Goal: Task Accomplishment & Management: Manage account settings

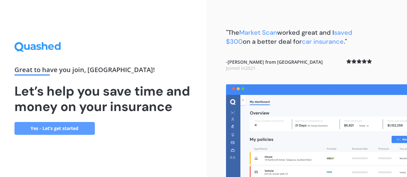
click at [55, 127] on link "Yes - Let’s get started" at bounding box center [54, 128] width 80 height 13
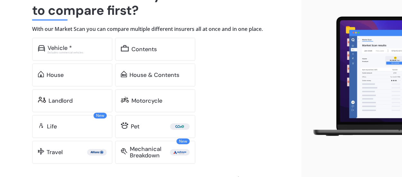
scroll to position [65, 0]
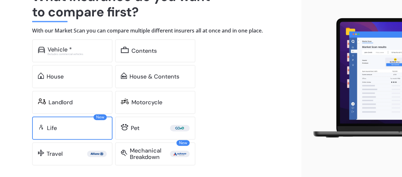
click at [72, 127] on div "Life" at bounding box center [77, 128] width 60 height 6
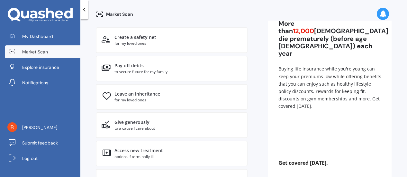
scroll to position [55, 0]
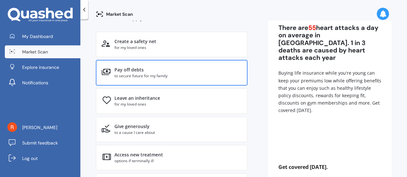
click at [158, 67] on div "Pay off debts" at bounding box center [177, 70] width 127 height 6
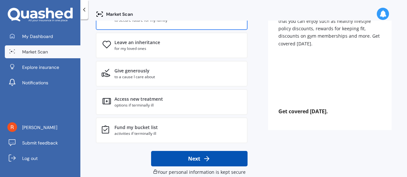
scroll to position [120, 0]
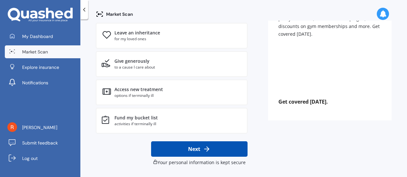
click at [206, 146] on icon at bounding box center [207, 149] width 8 height 8
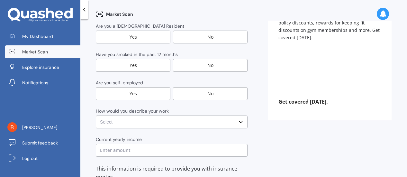
scroll to position [0, 0]
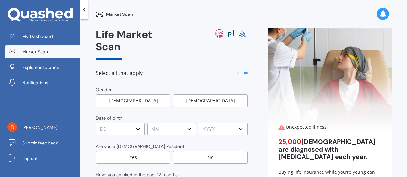
click at [197, 94] on div "[DEMOGRAPHIC_DATA]" at bounding box center [210, 100] width 75 height 13
click at [126, 122] on select "DD DD 01 02 03 04 05 06 07 08 09 10 11 12 13 14 15 16 17 18 19 20 21 22 23 24 2…" at bounding box center [120, 128] width 49 height 13
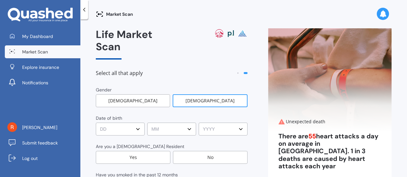
select select "08"
click at [96, 122] on select "DD DD 01 02 03 04 05 06 07 08 09 10 11 12 13 14 15 16 17 18 19 20 21 22 23 24 2…" at bounding box center [120, 128] width 49 height 13
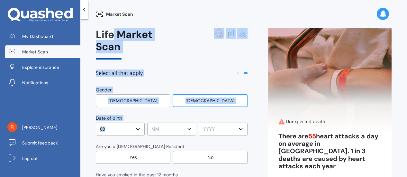
drag, startPoint x: 115, startPoint y: 30, endPoint x: 162, endPoint y: 123, distance: 104.1
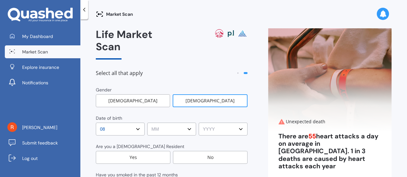
click at [168, 122] on select "MM MM 01 02 03 04 05 06 07 08 09 10 11 12" at bounding box center [171, 128] width 49 height 13
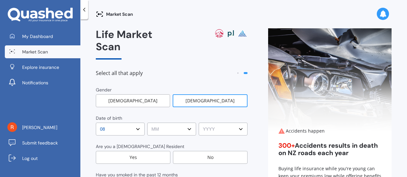
select select "04"
click at [147, 122] on select "MM MM 01 02 03 04 05 06 07 08 09 10 11 12" at bounding box center [171, 128] width 49 height 13
click at [214, 122] on select "YYYY YYYY 2009 2008 2007 2006 2005 2004 2003 2002 2001 2000 1999 1998 1997 1996…" at bounding box center [223, 128] width 49 height 13
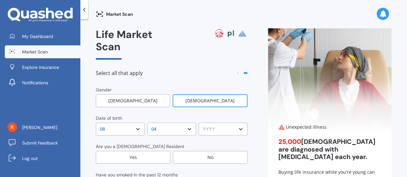
select select "1969"
click at [199, 122] on select "YYYY YYYY 2009 2008 2007 2006 2005 2004 2003 2002 2001 2000 1999 1998 1997 1996…" at bounding box center [223, 128] width 49 height 13
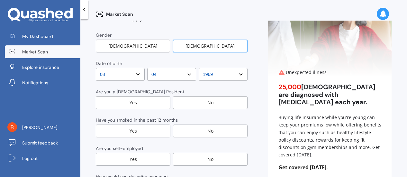
scroll to position [59, 0]
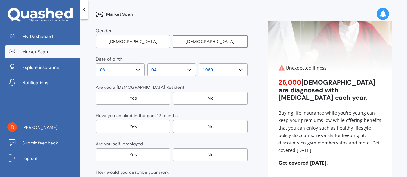
click at [140, 92] on div "Yes" at bounding box center [133, 98] width 75 height 13
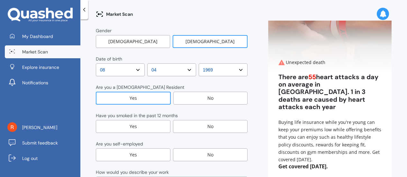
click at [184, 120] on div "No" at bounding box center [210, 126] width 75 height 13
click at [186, 148] on div "No" at bounding box center [210, 154] width 75 height 13
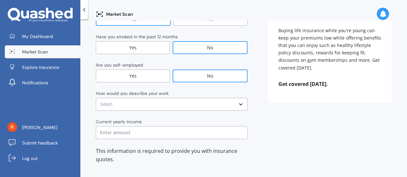
scroll to position [138, 0]
click at [133, 97] on select "Select No manual work e.g. lawyer, consultant, engineer Light manual work [PERS…" at bounding box center [172, 103] width 152 height 13
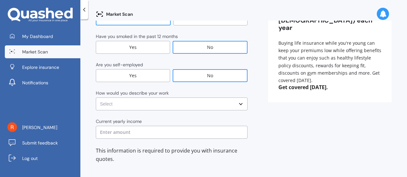
select select "No manual work e.g. lawyer, consultant, engineer"
click at [96, 97] on select "Select No manual work e.g. lawyer, consultant, engineer Light manual work [PERS…" at bounding box center [172, 103] width 152 height 13
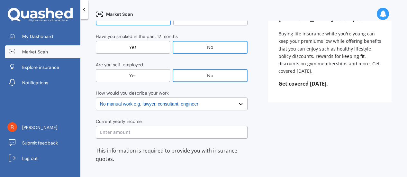
click at [131, 126] on input "text" at bounding box center [172, 132] width 152 height 13
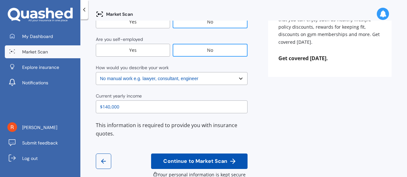
scroll to position [163, 0]
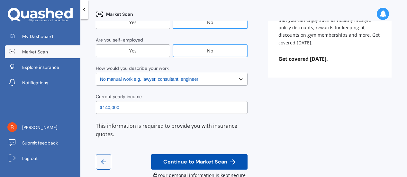
type input "$140,000"
click at [195, 159] on span "Continue to Market Scan" at bounding box center [195, 162] width 67 height 6
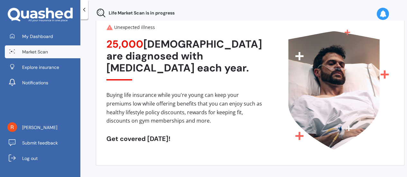
scroll to position [0, 0]
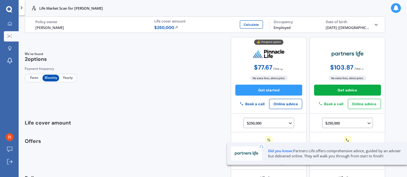
click at [175, 26] on img at bounding box center [176, 27] width 3 height 3
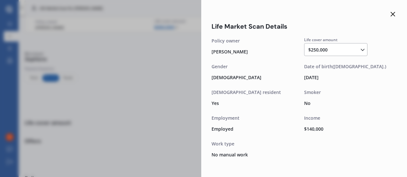
click at [339, 51] on div "$250,000 $100,000 $150,000 $200,000 $250,000 $300,000 $350,000 $400,000 $500,00…" at bounding box center [337, 50] width 58 height 8
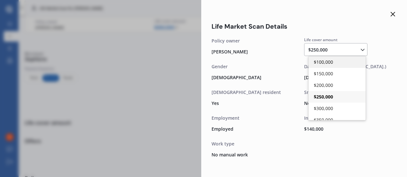
click at [329, 63] on span "$100,000" at bounding box center [323, 62] width 19 height 6
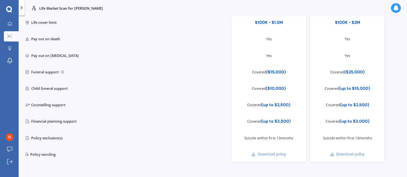
scroll to position [238, 0]
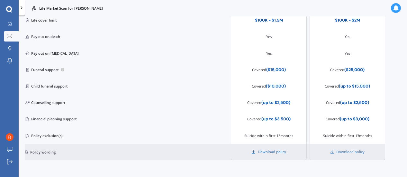
click at [272, 150] on link "Download policy" at bounding box center [268, 151] width 34 height 5
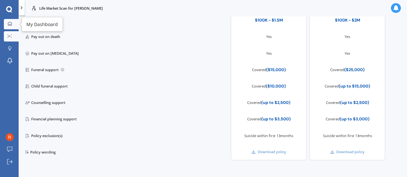
click at [10, 25] on icon at bounding box center [10, 24] width 4 height 4
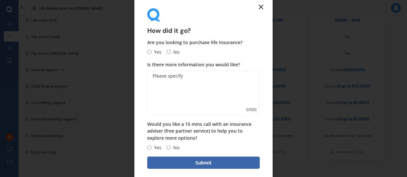
click at [149, 51] on input "Yes" at bounding box center [149, 52] width 4 height 4
radio input "true"
click at [166, 145] on div "Yes No" at bounding box center [163, 147] width 32 height 8
click at [168, 148] on input "No" at bounding box center [168, 147] width 4 height 4
radio input "true"
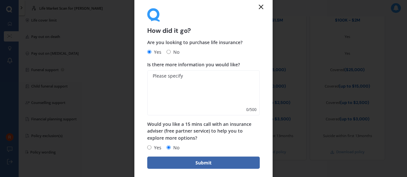
click at [171, 99] on textarea "Is there more information you would like?" at bounding box center [203, 92] width 112 height 45
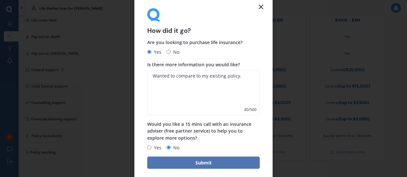
type textarea "Wanted to compare to my existing policy."
click at [203, 162] on button "Submit" at bounding box center [203, 162] width 112 height 12
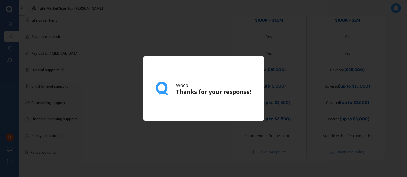
scroll to position [0, 0]
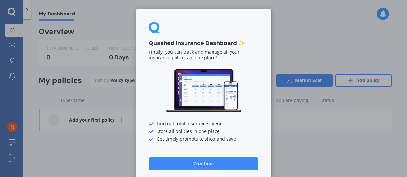
click at [177, 159] on button "Continue" at bounding box center [203, 163] width 109 height 13
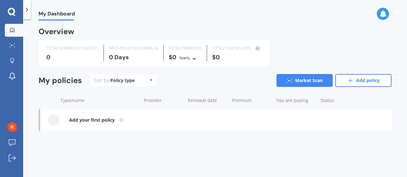
click at [103, 120] on b "Add your first policy" at bounding box center [92, 120] width 46 height 6
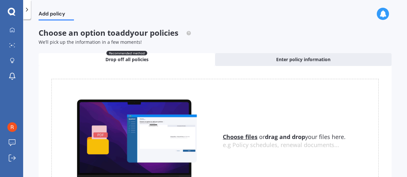
click at [237, 137] on u "Choose files" at bounding box center [240, 137] width 35 height 8
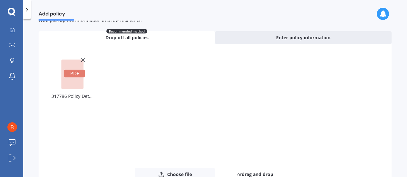
scroll to position [40, 0]
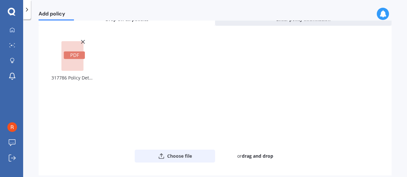
click at [182, 157] on button "Choose file" at bounding box center [175, 155] width 80 height 13
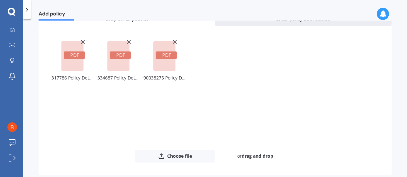
scroll to position [70, 0]
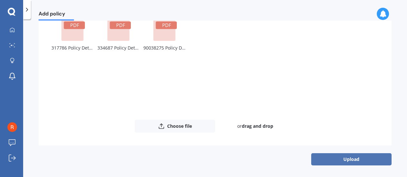
click at [352, 158] on button "Upload" at bounding box center [351, 159] width 80 height 12
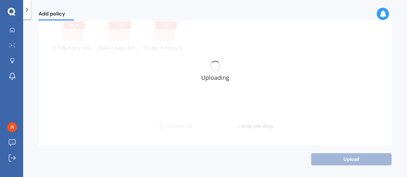
scroll to position [0, 0]
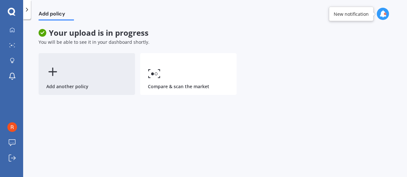
click at [81, 71] on div "Add another policy" at bounding box center [87, 74] width 96 height 42
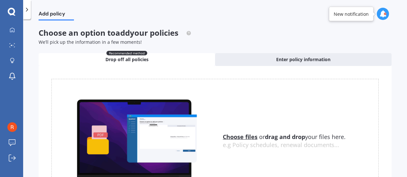
click at [236, 136] on u "Choose files" at bounding box center [240, 137] width 35 height 8
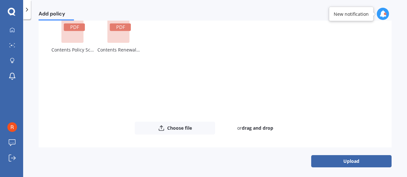
scroll to position [70, 0]
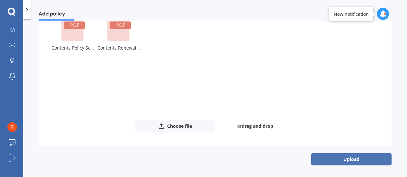
click at [319, 157] on button "Upload" at bounding box center [351, 159] width 80 height 12
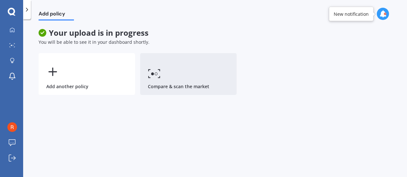
scroll to position [0, 0]
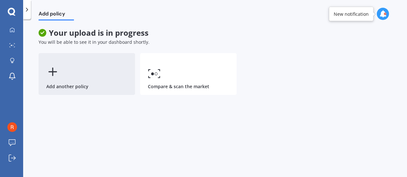
click at [69, 81] on div "Add another policy" at bounding box center [87, 74] width 96 height 42
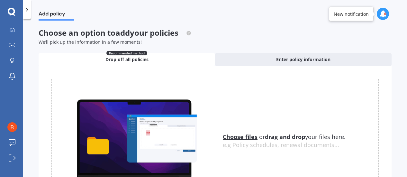
click at [234, 135] on u "Choose files" at bounding box center [240, 137] width 35 height 8
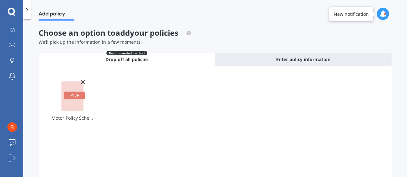
scroll to position [70, 0]
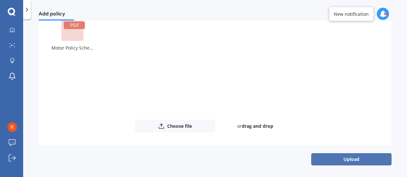
click at [332, 159] on button "Upload" at bounding box center [351, 159] width 80 height 12
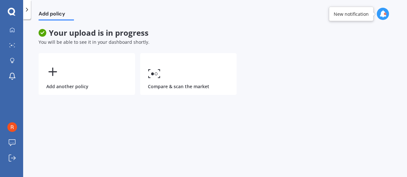
scroll to position [0, 0]
click at [12, 31] on icon at bounding box center [12, 29] width 4 height 4
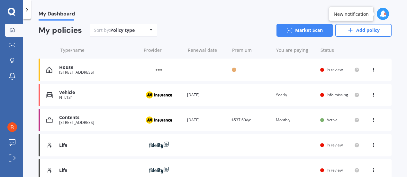
scroll to position [57, 0]
click at [371, 70] on icon at bounding box center [373, 69] width 4 height 4
click at [285, 66] on div "House [STREET_ADDRESS] Provider Renewal date Premium You are paying Status In r…" at bounding box center [215, 69] width 353 height 22
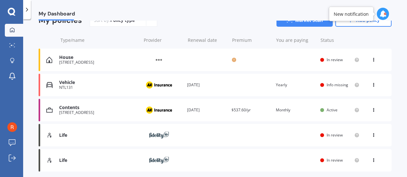
scroll to position [66, 0]
click at [371, 61] on div "View option View policy" at bounding box center [374, 60] width 6 height 6
click at [275, 59] on div "House [STREET_ADDRESS] Provider Renewal date Premium You are paying Status In r…" at bounding box center [215, 60] width 353 height 22
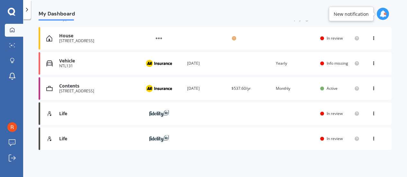
scroll to position [0, 0]
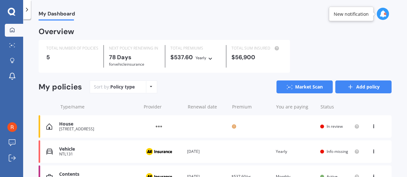
click at [356, 87] on link "Add policy" at bounding box center [363, 86] width 56 height 13
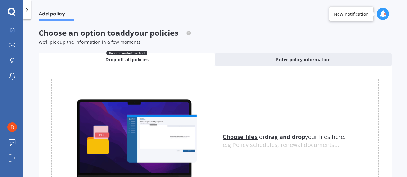
click at [242, 135] on u "Choose files" at bounding box center [240, 137] width 35 height 8
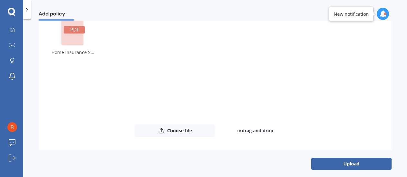
scroll to position [66, 0]
click at [332, 160] on button "Upload" at bounding box center [351, 163] width 80 height 12
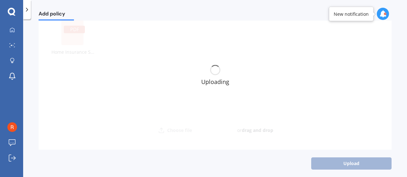
scroll to position [0, 0]
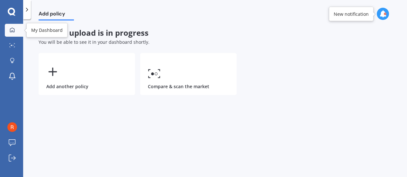
click at [11, 31] on icon at bounding box center [12, 29] width 5 height 5
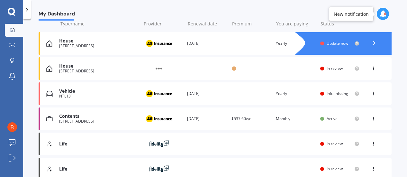
scroll to position [83, 0]
click at [159, 69] on img at bounding box center [159, 68] width 32 height 12
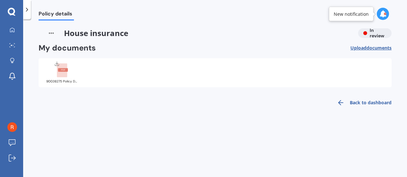
click at [63, 75] on rect at bounding box center [62, 70] width 10 height 14
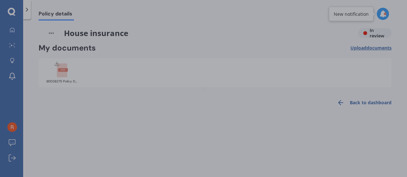
click at [63, 75] on div at bounding box center [203, 88] width 407 height 177
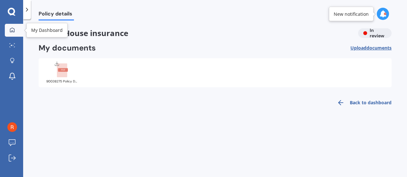
click at [14, 32] on div at bounding box center [12, 30] width 10 height 6
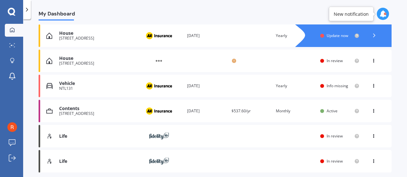
scroll to position [91, 0]
click at [213, 160] on div "Life Provider Renewal date Premium You are paying Status In review View option …" at bounding box center [215, 160] width 353 height 22
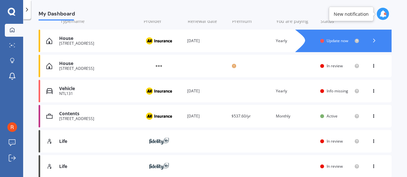
scroll to position [85, 0]
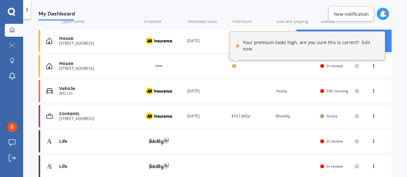
click at [364, 47] on link "Edit now" at bounding box center [307, 45] width 128 height 13
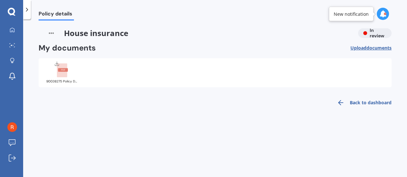
click at [369, 46] on span "documents" at bounding box center [378, 48] width 25 height 6
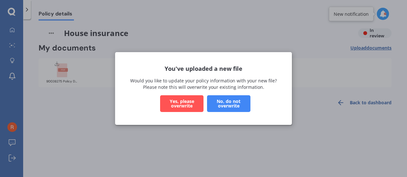
click at [180, 105] on button "Yes, please overwrite" at bounding box center [181, 103] width 43 height 17
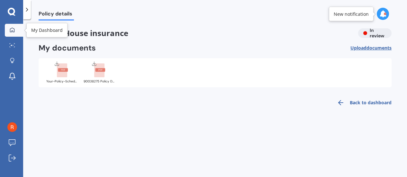
click at [12, 31] on icon at bounding box center [12, 29] width 5 height 5
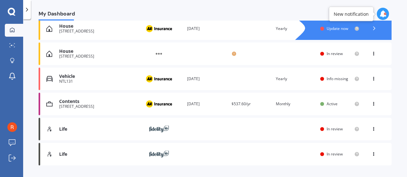
scroll to position [74, 0]
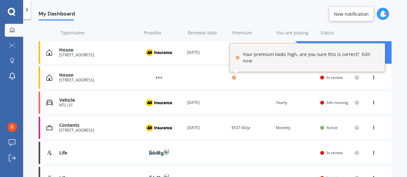
click at [362, 60] on link "Edit now" at bounding box center [307, 57] width 128 height 13
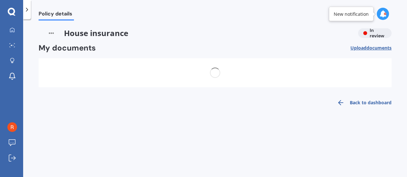
scroll to position [0, 0]
click at [63, 69] on rect at bounding box center [63, 70] width 10 height 4
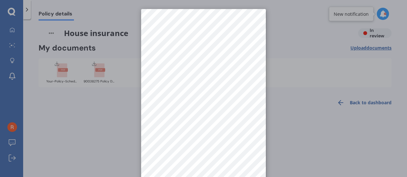
click at [317, 37] on div at bounding box center [203, 88] width 407 height 177
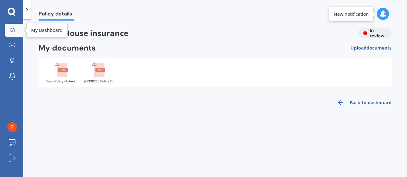
click at [11, 26] on link "My Dashboard" at bounding box center [14, 30] width 18 height 13
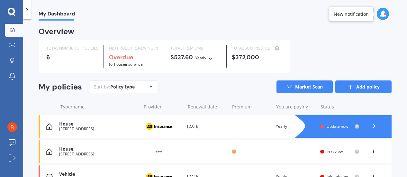
click at [349, 87] on line at bounding box center [350, 87] width 4 height 0
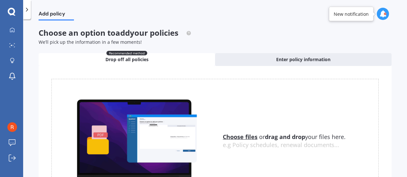
click at [232, 137] on u "Choose files" at bounding box center [240, 137] width 35 height 8
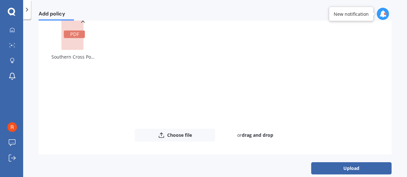
scroll to position [70, 0]
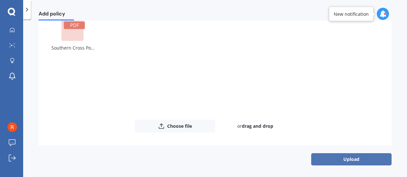
click at [336, 157] on button "Upload" at bounding box center [351, 159] width 80 height 12
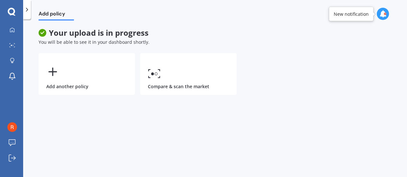
scroll to position [0, 0]
click at [13, 31] on icon at bounding box center [12, 29] width 4 height 4
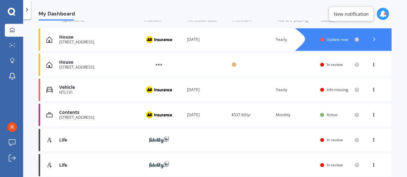
scroll to position [87, 0]
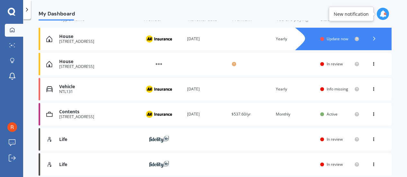
click at [371, 63] on icon at bounding box center [373, 63] width 4 height 4
click at [359, 74] on div "View policy" at bounding box center [360, 76] width 64 height 13
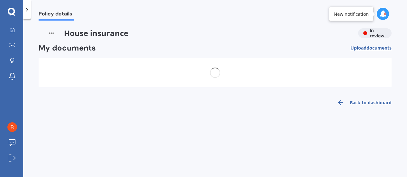
scroll to position [0, 0]
click at [100, 71] on rect at bounding box center [100, 70] width 10 height 4
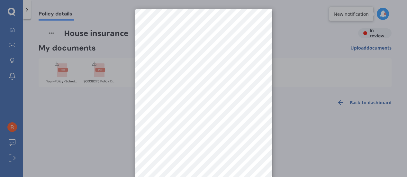
click at [284, 83] on div at bounding box center [203, 88] width 407 height 177
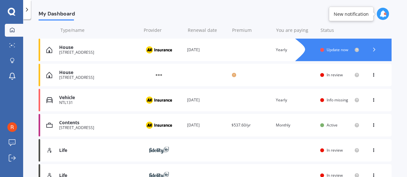
scroll to position [76, 0]
click at [13, 46] on circle at bounding box center [13, 45] width 1 height 1
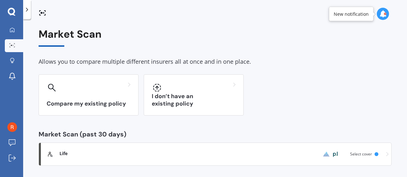
scroll to position [3, 0]
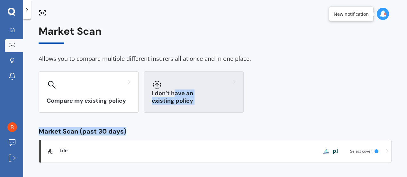
drag, startPoint x: 175, startPoint y: 97, endPoint x: 179, endPoint y: 110, distance: 13.3
click at [179, 110] on div "I don’t have an existing policy" at bounding box center [194, 91] width 100 height 41
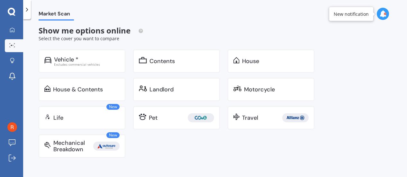
scroll to position [0, 0]
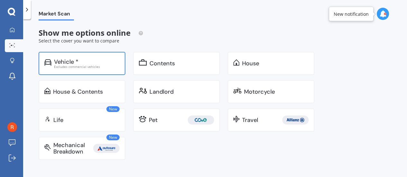
click at [91, 60] on div "Vehicle *" at bounding box center [87, 61] width 66 height 6
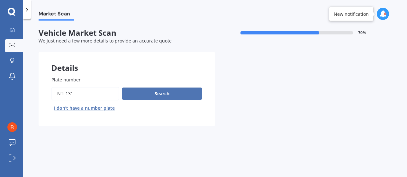
click at [144, 94] on button "Search" at bounding box center [162, 93] width 80 height 12
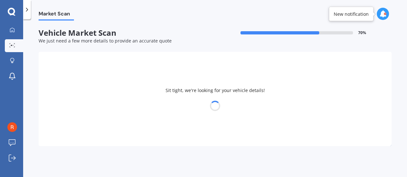
select select "NISSAN"
select select "LAFESTA"
select select "08"
select select "04"
select select "1969"
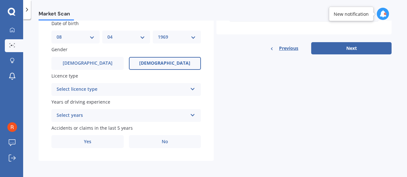
scroll to position [202, 0]
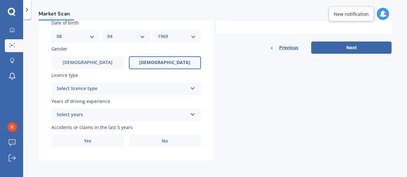
click at [144, 87] on div "Select licence type" at bounding box center [122, 89] width 131 height 8
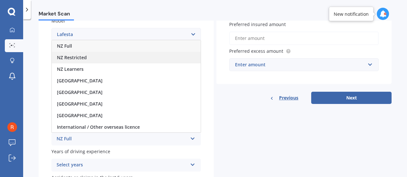
scroll to position [148, 0]
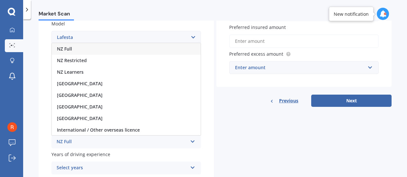
click at [100, 49] on div "NZ Full" at bounding box center [126, 49] width 149 height 12
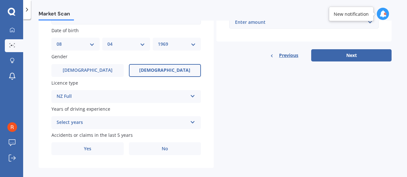
scroll to position [202, 0]
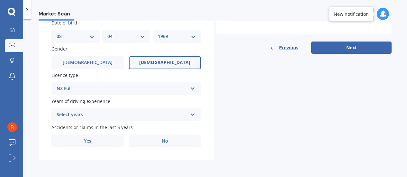
click at [121, 112] on div "Select years" at bounding box center [122, 115] width 131 height 8
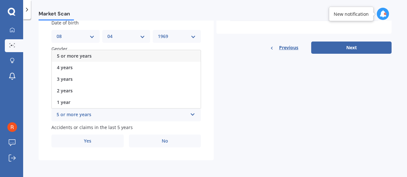
click at [103, 53] on div "5 or more years" at bounding box center [126, 56] width 149 height 12
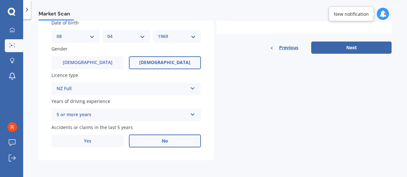
click at [153, 142] on label "No" at bounding box center [165, 140] width 72 height 13
click at [0, 0] on input "No" at bounding box center [0, 0] width 0 height 0
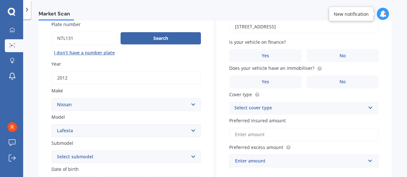
scroll to position [55, 0]
click at [324, 54] on label "No" at bounding box center [343, 55] width 72 height 13
click at [0, 0] on input "No" at bounding box center [0, 0] width 0 height 0
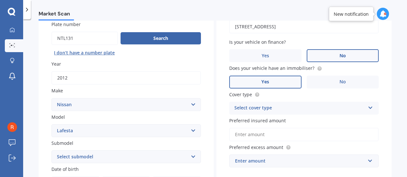
click at [272, 82] on label "Yes" at bounding box center [265, 82] width 72 height 13
click at [0, 0] on input "Yes" at bounding box center [0, 0] width 0 height 0
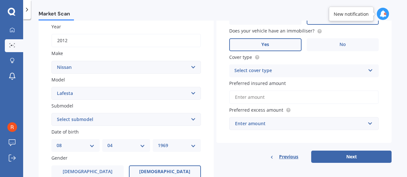
scroll to position [93, 0]
click at [293, 70] on div "Select cover type" at bounding box center [299, 70] width 131 height 8
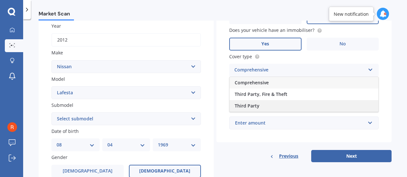
click at [253, 104] on span "Third Party" at bounding box center [247, 106] width 25 height 6
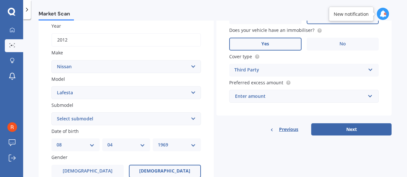
click at [325, 96] on div "Enter amount" at bounding box center [300, 96] width 130 height 7
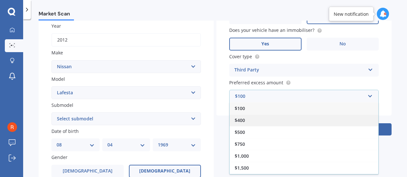
click at [283, 120] on div "$400" at bounding box center [303, 120] width 149 height 12
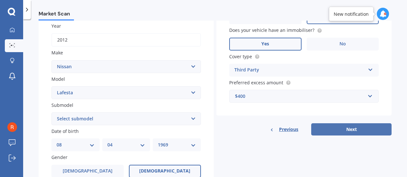
click at [341, 126] on button "Next" at bounding box center [351, 129] width 80 height 12
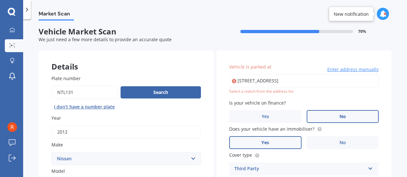
scroll to position [0, 0]
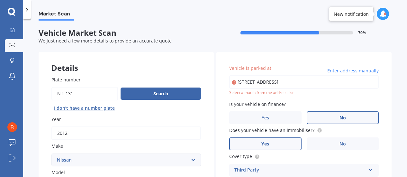
drag, startPoint x: 345, startPoint y: 81, endPoint x: 156, endPoint y: 75, distance: 188.8
type input "[STREET_ADDRESS]"
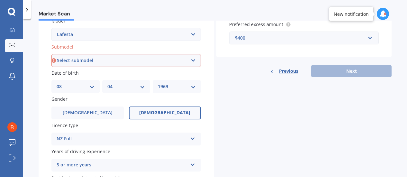
scroll to position [172, 0]
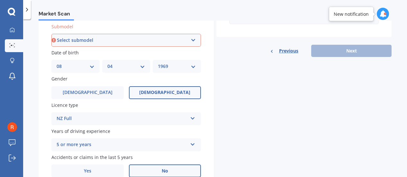
click at [127, 39] on select "Select submodel (All)" at bounding box center [125, 40] width 149 height 13
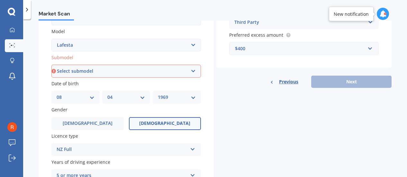
click at [107, 71] on select "Select submodel (All)" at bounding box center [125, 71] width 149 height 13
select select "(ALL)"
click at [51, 65] on select "Select submodel (All)" at bounding box center [125, 71] width 149 height 13
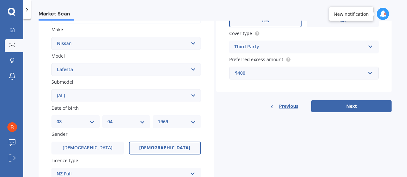
scroll to position [116, 0]
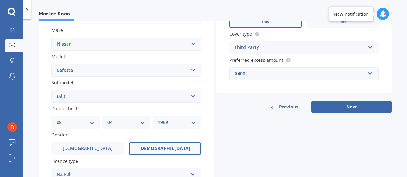
click at [192, 95] on select "Select submodel (All)" at bounding box center [125, 96] width 149 height 13
click at [349, 104] on button "Next" at bounding box center [351, 107] width 80 height 12
select select "08"
select select "04"
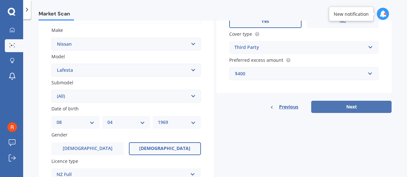
select select "1969"
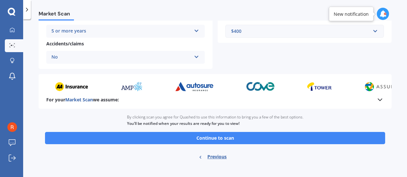
scroll to position [155, 0]
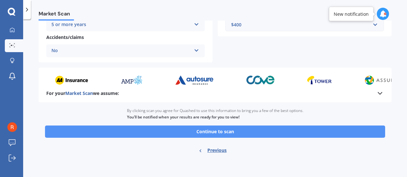
click at [228, 129] on button "Continue to scan" at bounding box center [215, 131] width 340 height 12
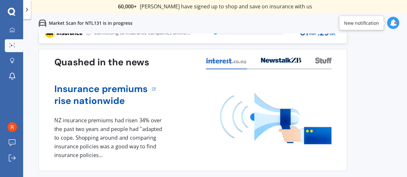
scroll to position [0, 0]
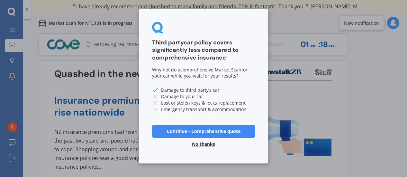
click at [194, 131] on button "Continue - Comprehensive quote" at bounding box center [203, 131] width 103 height 13
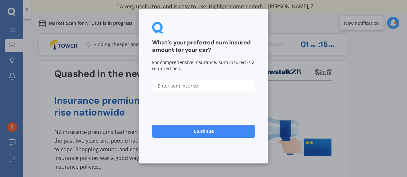
click at [188, 85] on input "text" at bounding box center [203, 85] width 103 height 13
type input "$7,000"
click at [209, 132] on button "Continue" at bounding box center [203, 131] width 103 height 13
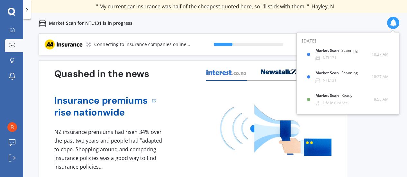
click at [381, 123] on div "Previous 60,000+ Kiwis have signed up to shop and save on insurance with us " H…" at bounding box center [215, 121] width 384 height 177
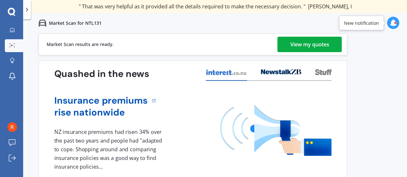
click at [298, 43] on div "View my quotes" at bounding box center [309, 44] width 39 height 15
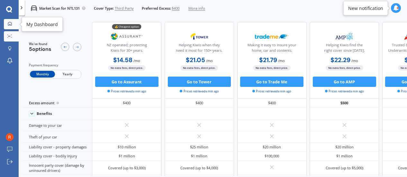
click at [8, 22] on icon at bounding box center [10, 24] width 4 height 4
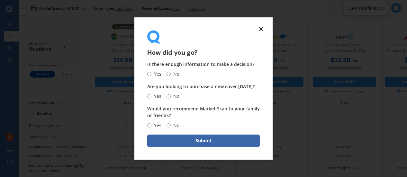
click at [168, 72] on input "No" at bounding box center [168, 74] width 4 height 4
radio input "true"
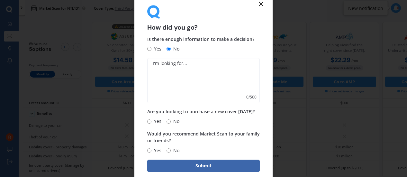
click at [260, 4] on line at bounding box center [261, 4] width 4 height 4
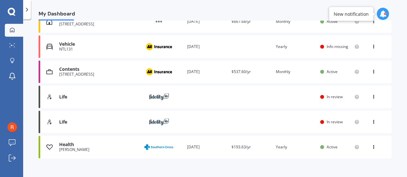
scroll to position [138, 0]
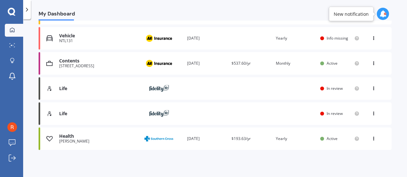
click at [238, 138] on span "$193.63/yr" at bounding box center [240, 138] width 19 height 5
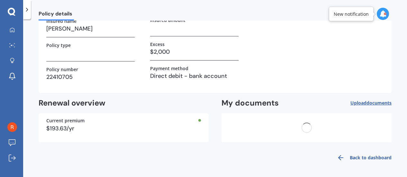
scroll to position [0, 0]
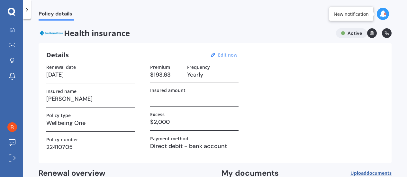
click at [229, 55] on u "Edit now" at bounding box center [227, 55] width 19 height 6
select select "01"
select select "06"
select select "2026"
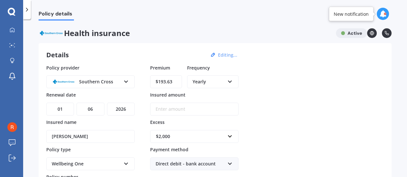
click at [171, 83] on input "$193.63" at bounding box center [166, 81] width 32 height 13
type input "$174.27"
click at [276, 97] on div "Policy provider Southern Cross AA AIA AMP ASB Accuro BNZ Other Partners Life So…" at bounding box center [214, 130] width 337 height 133
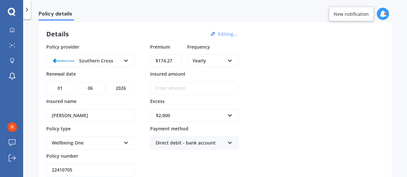
scroll to position [20, 0]
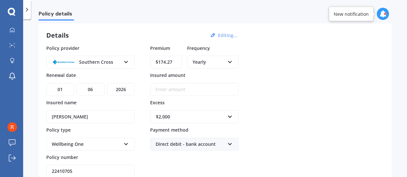
click at [229, 62] on icon at bounding box center [229, 60] width 5 height 4
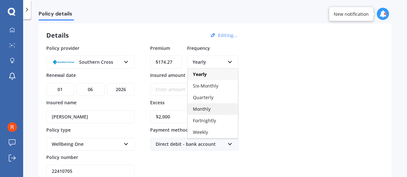
click at [211, 108] on div "Monthly" at bounding box center [213, 109] width 50 height 12
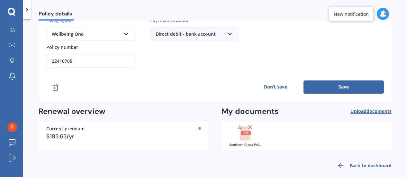
scroll to position [123, 0]
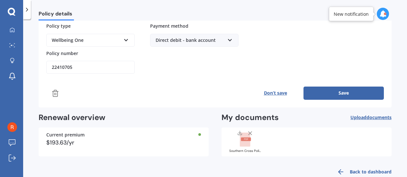
click at [329, 89] on button "Save" at bounding box center [343, 92] width 80 height 13
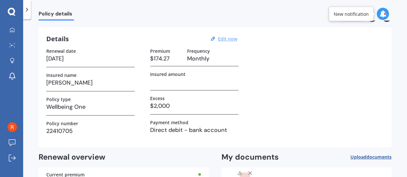
scroll to position [0, 0]
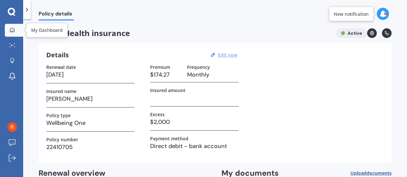
click at [13, 28] on icon at bounding box center [12, 29] width 4 height 4
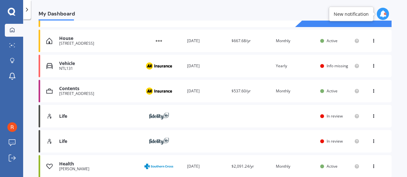
scroll to position [111, 0]
click at [196, 66] on div "Renewal date [DATE]" at bounding box center [206, 65] width 39 height 6
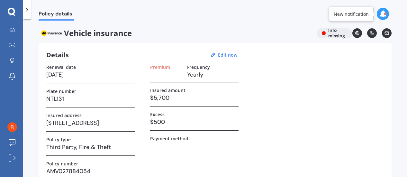
scroll to position [0, 0]
click at [233, 52] on u "Edit now" at bounding box center [227, 55] width 19 height 6
select select "17"
select select "11"
select select "2025"
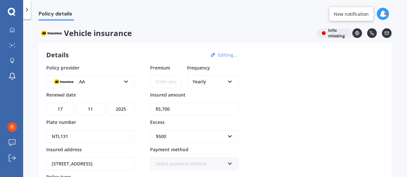
click at [229, 81] on icon at bounding box center [229, 80] width 5 height 4
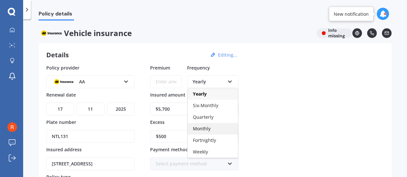
click at [208, 126] on span "Monthly" at bounding box center [202, 128] width 18 height 6
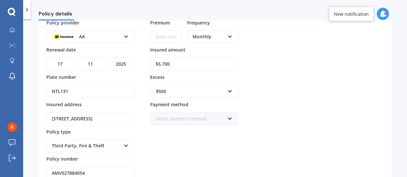
scroll to position [46, 0]
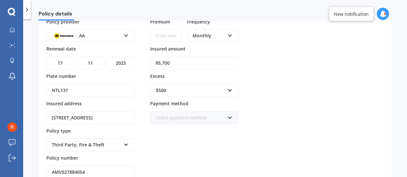
click at [214, 114] on div "Select payment method" at bounding box center [190, 117] width 69 height 7
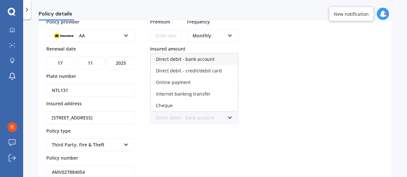
click at [194, 57] on span "Direct debit - bank account" at bounding box center [185, 59] width 58 height 6
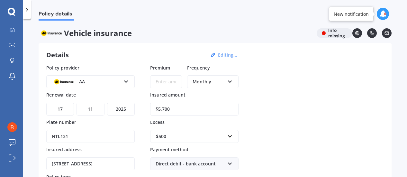
scroll to position [0, 0]
click at [163, 80] on input "Premium" at bounding box center [166, 81] width 32 height 13
click at [271, 79] on div "Policy provider AA AA AMI AMP ANZ ASB Aioi Nissay Dowa Ando Assurant Autosure B…" at bounding box center [214, 144] width 337 height 160
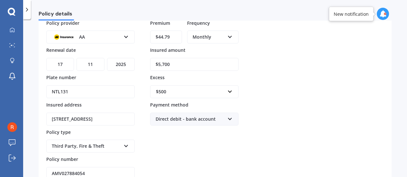
scroll to position [45, 0]
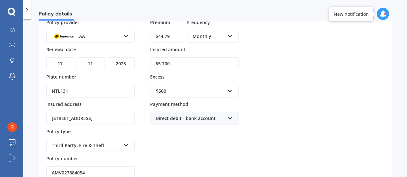
click at [170, 34] on input "$44.79" at bounding box center [166, 36] width 32 height 13
drag, startPoint x: 170, startPoint y: 34, endPoint x: 142, endPoint y: 33, distance: 28.0
click at [142, 33] on div "Policy provider AA AA AMI AMP ANZ ASB Aioi Nissay Dowa Ando Assurant Autosure B…" at bounding box center [214, 99] width 337 height 160
type input "$34.44"
click at [284, 51] on div "Policy provider AA AA AMI AMP ANZ ASB Aioi Nissay Dowa Ando Assurant Autosure B…" at bounding box center [214, 99] width 337 height 160
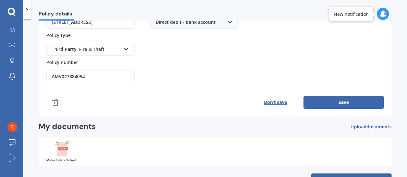
scroll to position [141, 0]
click at [346, 97] on button "Save" at bounding box center [343, 102] width 80 height 13
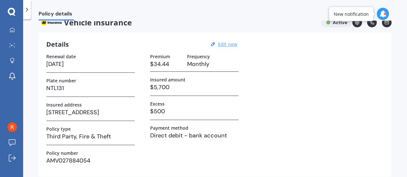
scroll to position [0, 0]
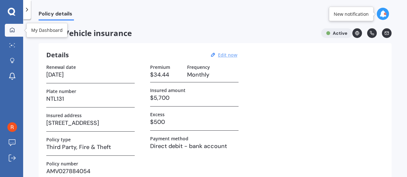
click at [11, 31] on icon at bounding box center [12, 29] width 4 height 4
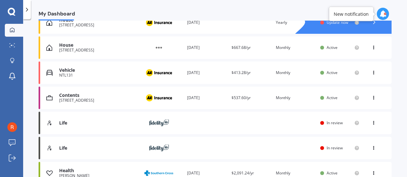
scroll to position [100, 0]
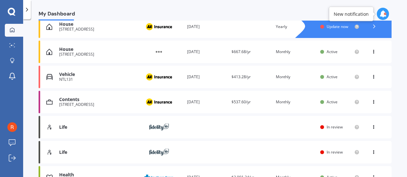
click at [203, 102] on div "Renewal date [DATE]" at bounding box center [206, 102] width 39 height 6
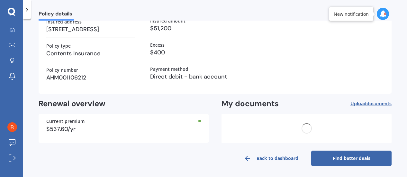
scroll to position [0, 0]
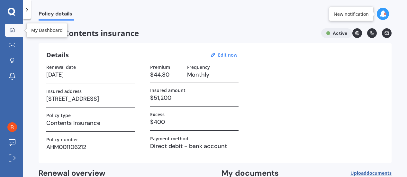
click at [8, 27] on div at bounding box center [12, 30] width 10 height 6
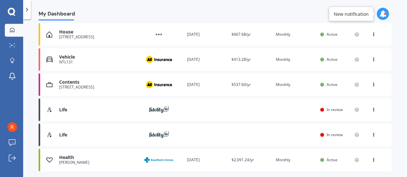
scroll to position [113, 0]
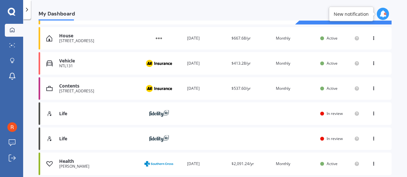
click at [211, 113] on div "Life Provider Renewal date Premium You are paying Status In review View option …" at bounding box center [215, 113] width 353 height 22
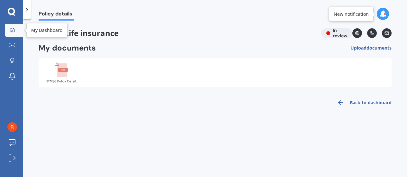
click at [10, 31] on icon at bounding box center [12, 29] width 4 height 4
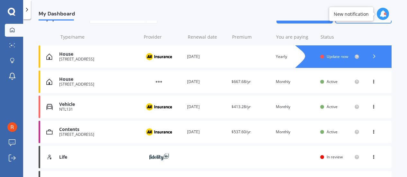
scroll to position [70, 0]
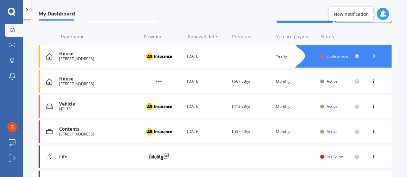
click at [201, 107] on div "Renewal date [DATE]" at bounding box center [206, 106] width 39 height 6
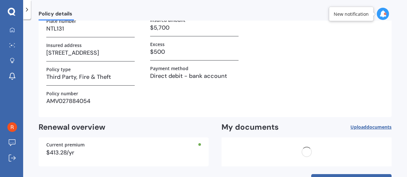
scroll to position [0, 0]
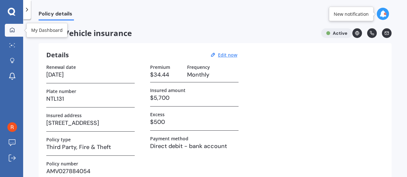
click at [11, 29] on icon at bounding box center [12, 29] width 5 height 5
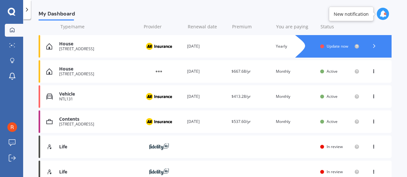
scroll to position [80, 0]
click at [198, 46] on div "Renewal date [DATE]" at bounding box center [206, 46] width 39 height 6
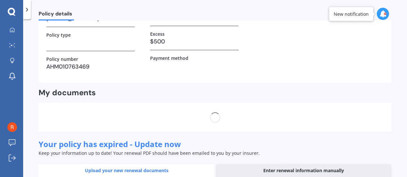
scroll to position [0, 0]
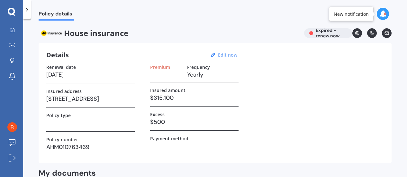
click at [225, 54] on u "Edit now" at bounding box center [227, 55] width 19 height 6
select select "23"
select select "09"
select select "2023"
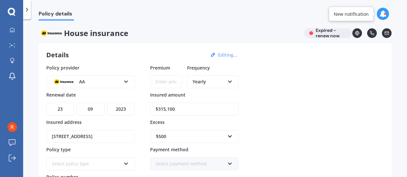
click at [212, 86] on div "Yearly Yearly Six-Monthly Quarterly Monthly Fortnightly Weekly" at bounding box center [212, 81] width 51 height 13
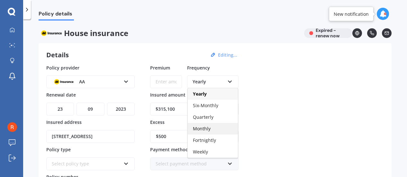
click at [204, 127] on span "Monthly" at bounding box center [202, 128] width 18 height 6
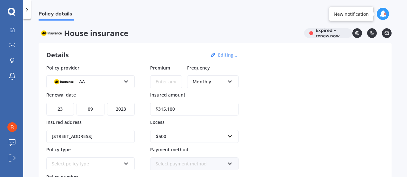
click at [159, 80] on input "Premium" at bounding box center [166, 81] width 32 height 13
type input "$136.15"
click at [271, 94] on div "Policy provider AA AA AMI AMP ANZ ASB Ando BNZ Co-Operative Bank FMG Initio Kiw…" at bounding box center [214, 130] width 337 height 133
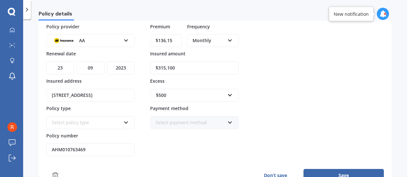
scroll to position [59, 0]
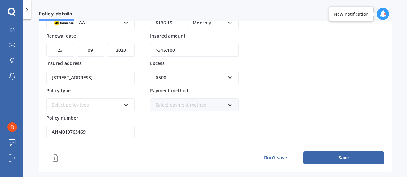
click at [125, 102] on icon at bounding box center [125, 103] width 5 height 4
click at [109, 113] on div "Home Insurance Policy" at bounding box center [90, 117] width 87 height 12
click at [226, 104] on div "Select payment method Direct debit - bank account Direct debit - credit/debit c…" at bounding box center [194, 104] width 88 height 13
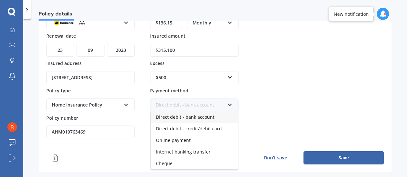
click at [202, 115] on span "Direct debit - bank account" at bounding box center [185, 117] width 58 height 6
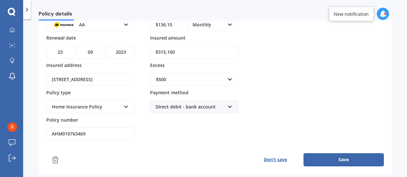
scroll to position [58, 0]
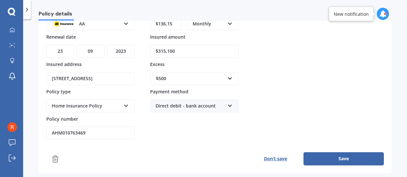
click at [335, 155] on button "Save" at bounding box center [343, 158] width 80 height 13
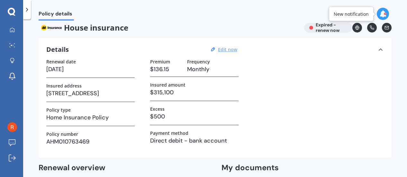
scroll to position [5, 0]
click at [226, 49] on u "Edit now" at bounding box center [227, 50] width 19 height 6
select select "23"
select select "09"
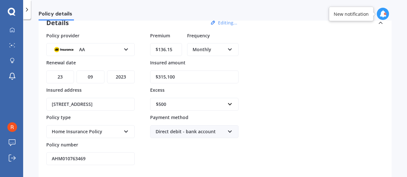
scroll to position [23, 0]
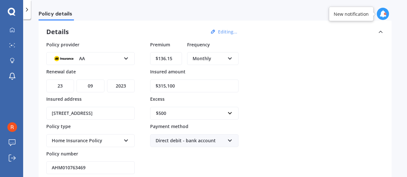
click at [125, 86] on select "YYYY 2027 2026 2025 2024 2023 2022 2021 2020 2019 2018 2017 2016 2015 2014 2013…" at bounding box center [121, 85] width 28 height 13
select select "2026"
click at [107, 79] on select "YYYY 2027 2026 2025 2024 2023 2022 2021 2020 2019 2018 2017 2016 2015 2014 2013…" at bounding box center [121, 85] width 28 height 13
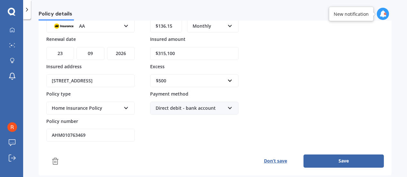
scroll to position [56, 0]
click at [328, 157] on button "Save" at bounding box center [343, 160] width 80 height 13
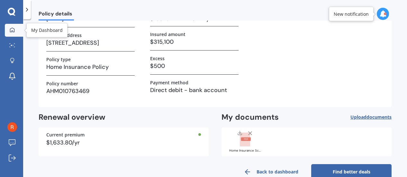
click at [11, 29] on icon at bounding box center [12, 29] width 5 height 5
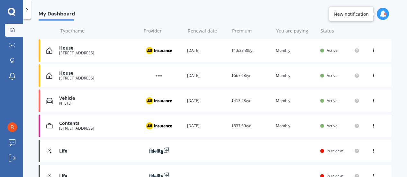
scroll to position [101, 0]
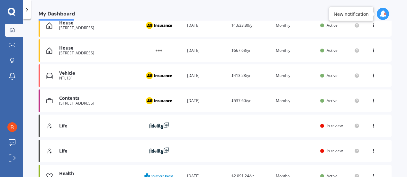
click at [157, 125] on img at bounding box center [159, 126] width 32 height 12
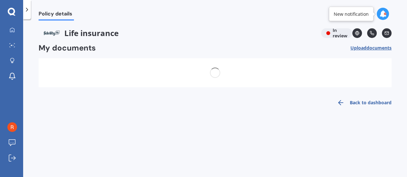
scroll to position [0, 0]
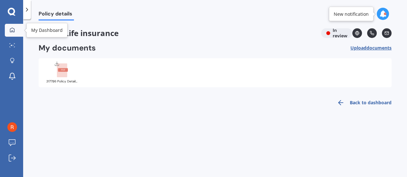
click at [12, 30] on icon at bounding box center [12, 29] width 5 height 5
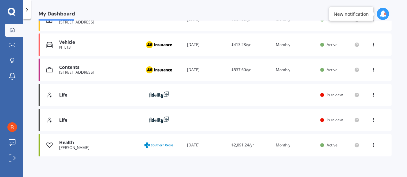
scroll to position [138, 0]
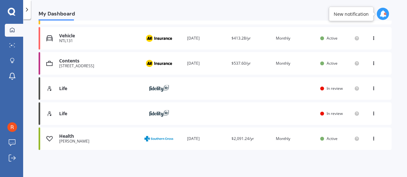
click at [372, 87] on icon at bounding box center [373, 87] width 4 height 4
click at [354, 100] on div "View policy" at bounding box center [360, 100] width 64 height 13
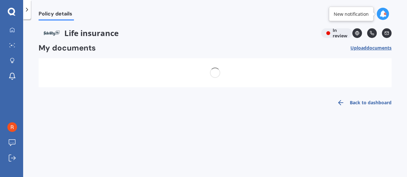
scroll to position [0, 0]
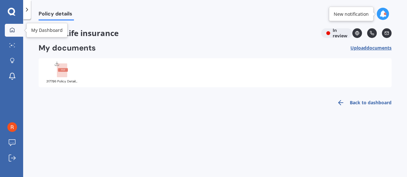
click at [12, 27] on icon at bounding box center [12, 29] width 5 height 5
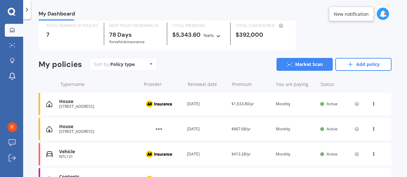
scroll to position [22, 0]
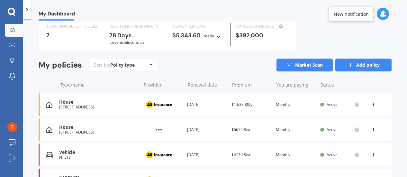
click at [353, 62] on link "Add policy" at bounding box center [363, 64] width 56 height 13
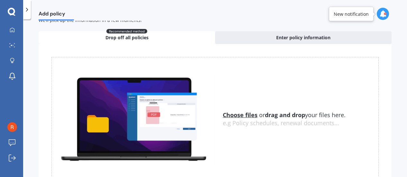
scroll to position [0, 0]
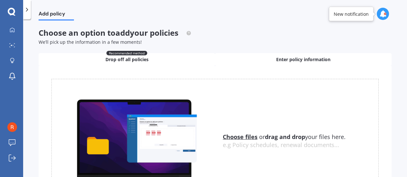
click at [292, 61] on span "Enter policy information" at bounding box center [303, 59] width 54 height 6
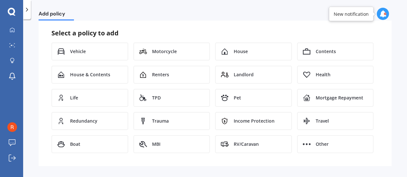
scroll to position [50, 0]
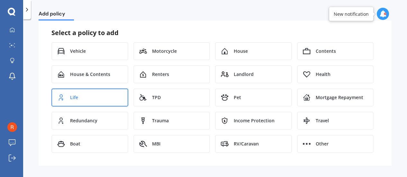
click at [85, 101] on div "Life" at bounding box center [89, 97] width 77 height 18
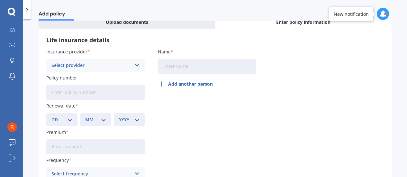
click at [95, 65] on div "Select provider" at bounding box center [91, 65] width 80 height 7
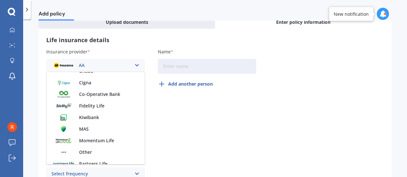
scroll to position [88, 0]
click at [93, 107] on span "Fidelity Life" at bounding box center [91, 105] width 25 height 4
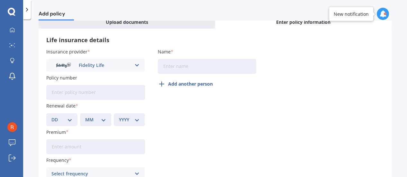
click at [183, 64] on input "Name" at bounding box center [207, 66] width 99 height 15
type input "[PERSON_NAME]"
click at [71, 96] on input "Policy number" at bounding box center [95, 92] width 99 height 15
type input "90038275"
click at [71, 119] on select "DD 01 02 03 04 05 06 07 08 09 10 11 12 13 14 15 16 17 18 19 20 21 22 23 24 25 2…" at bounding box center [61, 119] width 21 height 7
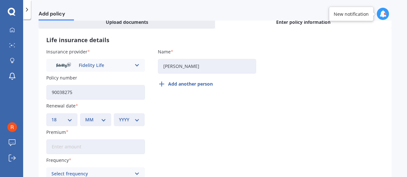
click at [51, 116] on select "DD 01 02 03 04 05 06 07 08 09 10 11 12 13 14 15 16 17 18 19 20 21 22 23 24 25 2…" at bounding box center [61, 119] width 21 height 7
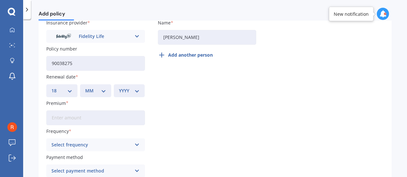
scroll to position [67, 0]
click at [69, 90] on select "DD 01 02 03 04 05 06 07 08 09 10 11 12 13 14 15 16 17 18 19 20 21 22 23 24 25 2…" at bounding box center [61, 89] width 21 height 7
select select "22"
click at [51, 86] on select "DD 01 02 03 04 05 06 07 08 09 10 11 12 13 14 15 16 17 18 19 20 21 22 23 24 25 2…" at bounding box center [61, 89] width 21 height 7
click at [94, 90] on select "MM 01 02 03 04 05 06 07 08 09 10 11 12" at bounding box center [95, 89] width 21 height 7
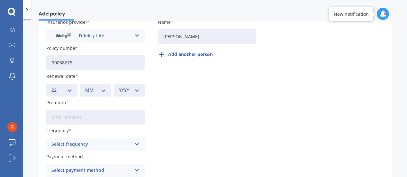
select select "05"
click at [85, 86] on select "MM 01 02 03 04 05 06 07 08 09 10 11 12" at bounding box center [95, 89] width 21 height 7
click at [124, 89] on select "YYYY 2027 2026 2025 2024 2023 2022 2021 2020 2019 2018 2017 2016 2015 2014 2013…" at bounding box center [129, 89] width 21 height 7
select select "2026"
click at [119, 86] on select "YYYY 2027 2026 2025 2024 2023 2022 2021 2020 2019 2018 2017 2016 2015 2014 2013…" at bounding box center [129, 89] width 21 height 7
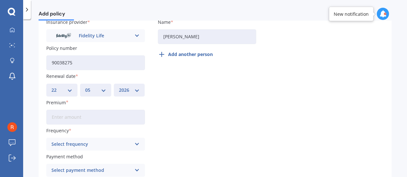
click at [66, 117] on input "Premium" at bounding box center [95, 117] width 99 height 15
type input "$55.64"
click at [78, 141] on div "Select frequency" at bounding box center [91, 143] width 80 height 7
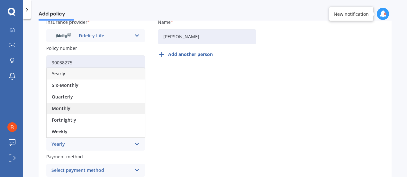
click at [72, 111] on div "Monthly" at bounding box center [96, 109] width 98 height 12
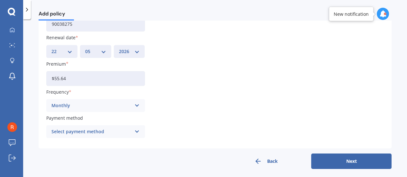
scroll to position [109, 0]
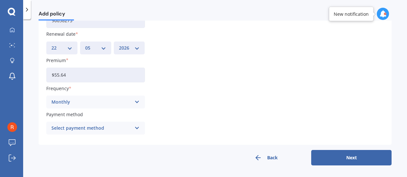
click at [110, 126] on div "Select payment method" at bounding box center [91, 127] width 80 height 7
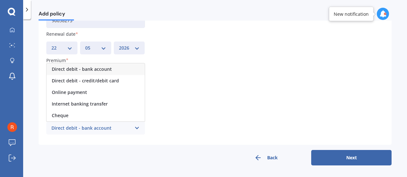
click at [85, 67] on span "Direct debit - bank account" at bounding box center [82, 69] width 60 height 4
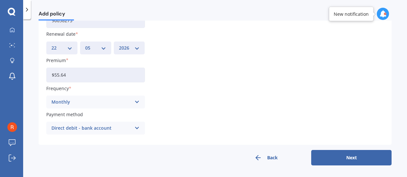
click at [351, 155] on button "Next" at bounding box center [351, 157] width 80 height 15
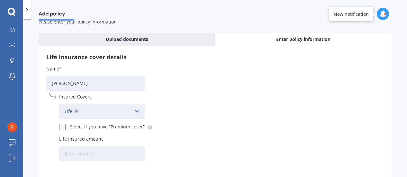
scroll to position [13, 0]
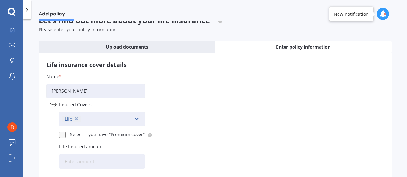
click at [134, 117] on icon at bounding box center [136, 118] width 5 height 7
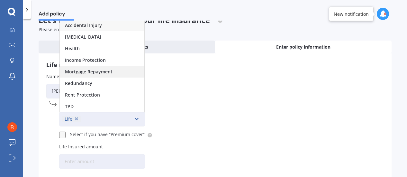
scroll to position [12, 0]
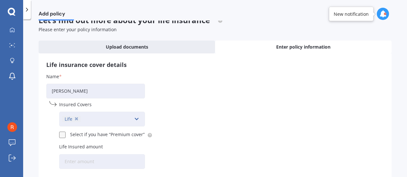
click at [181, 94] on div "Name [PERSON_NAME] Insured Covers Life Accidental Injury [MEDICAL_DATA] Health …" at bounding box center [214, 122] width 337 height 98
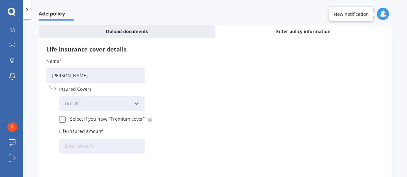
click at [114, 146] on input "Life Insured amount" at bounding box center [102, 146] width 86 height 15
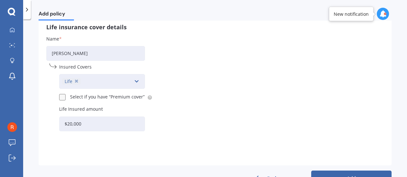
scroll to position [57, 0]
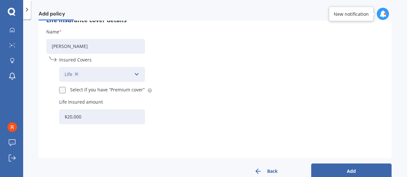
type input "$20,000"
click at [354, 167] on button "Add" at bounding box center [351, 170] width 80 height 15
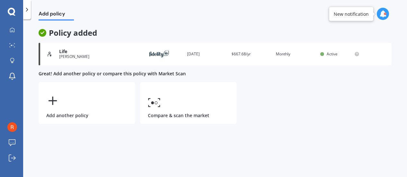
scroll to position [0, 0]
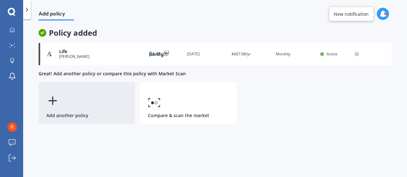
click at [79, 102] on div "Add another policy" at bounding box center [87, 103] width 96 height 42
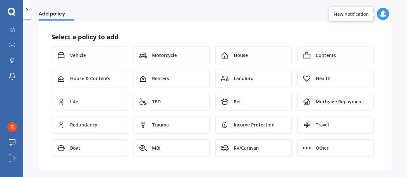
scroll to position [46, 0]
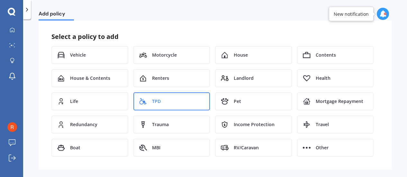
click at [171, 101] on div "TPD" at bounding box center [171, 101] width 77 height 18
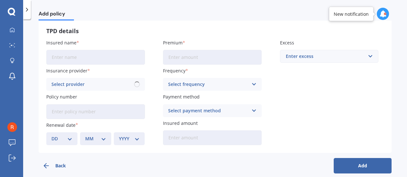
scroll to position [33, 0]
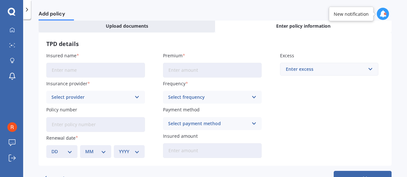
click at [96, 67] on input "Insured name" at bounding box center [95, 70] width 99 height 15
drag, startPoint x: 96, startPoint y: 67, endPoint x: 100, endPoint y: 68, distance: 4.2
click at [100, 68] on input "Insured name" at bounding box center [95, 70] width 99 height 15
type input "[PERSON_NAME]"
click at [78, 96] on div "Select provider" at bounding box center [91, 97] width 80 height 7
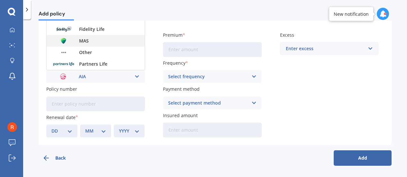
scroll to position [54, 0]
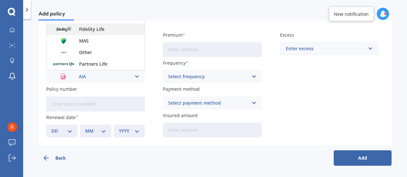
click at [102, 30] on span "Fidelity Life" at bounding box center [91, 29] width 25 height 4
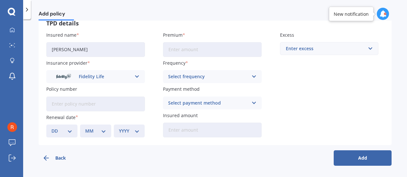
click at [84, 102] on input "Policy number" at bounding box center [95, 103] width 99 height 15
type input "334687"
click at [63, 130] on select "DD 01 02 03 04 05 06 07 08 09 10 11 12 13 14 15 16 17 18 19 20 21 22 23 24 25 2…" at bounding box center [61, 130] width 21 height 7
select select "16"
click at [51, 127] on select "DD 01 02 03 04 05 06 07 08 09 10 11 12 13 14 15 16 17 18 19 20 21 22 23 24 25 2…" at bounding box center [61, 130] width 21 height 7
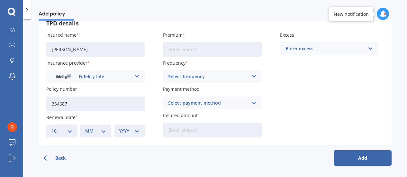
click at [89, 130] on select "MM 01 02 03 04 05 06 07 08 09 10 11 12" at bounding box center [95, 130] width 21 height 7
select select "12"
click at [85, 127] on select "MM 01 02 03 04 05 06 07 08 09 10 11 12" at bounding box center [95, 130] width 21 height 7
click at [121, 130] on select "YYYY 2027 2026 2025 2024 2023 2022 2021 2020 2019 2018 2017 2016 2015 2014 2013…" at bounding box center [129, 130] width 21 height 7
select select "2026"
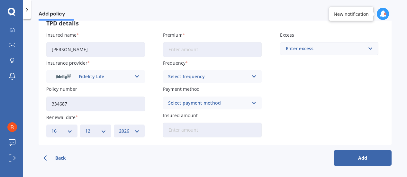
click at [119, 127] on select "YYYY 2027 2026 2025 2024 2023 2022 2021 2020 2019 2018 2017 2016 2015 2014 2013…" at bounding box center [129, 130] width 21 height 7
click at [188, 128] on input "Insured amount" at bounding box center [212, 129] width 99 height 15
type input "$80,000"
click at [198, 49] on input "Premium" at bounding box center [212, 49] width 99 height 15
click at [189, 78] on div "Select frequency" at bounding box center [208, 76] width 80 height 7
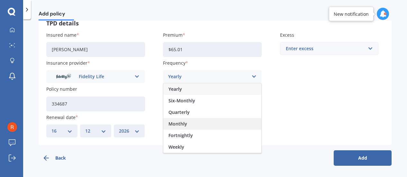
click at [176, 122] on span "Monthly" at bounding box center [177, 123] width 19 height 4
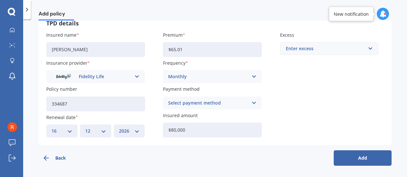
click at [194, 103] on div "Select payment method" at bounding box center [208, 102] width 80 height 7
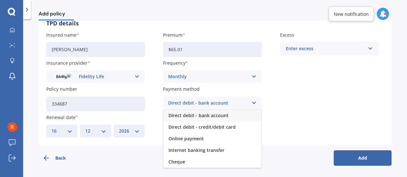
click at [192, 115] on span "Direct debit - bank account" at bounding box center [198, 115] width 60 height 4
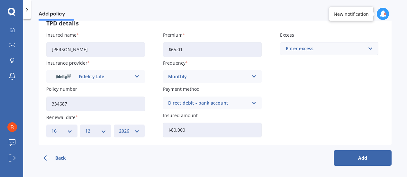
click at [313, 49] on div "Enter excess" at bounding box center [325, 48] width 79 height 7
click at [319, 49] on input "text" at bounding box center [327, 48] width 93 height 12
click at [302, 94] on div "Insured name [PERSON_NAME] Insurance provider Fidelity Life AIA ANZ Asteron Lif…" at bounding box center [214, 84] width 337 height 106
click at [196, 47] on input "$65.01" at bounding box center [212, 49] width 99 height 15
drag, startPoint x: 201, startPoint y: 47, endPoint x: 141, endPoint y: 50, distance: 59.5
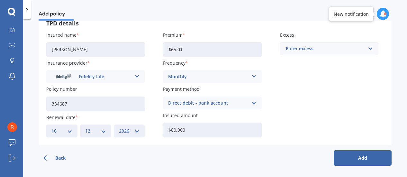
click at [141, 50] on div "Insured name [PERSON_NAME] Insurance provider Fidelity Life AIA ANZ Asteron Lif…" at bounding box center [214, 84] width 337 height 106
type input "$73.88"
click at [308, 74] on div "Insured name [PERSON_NAME] Insurance provider Fidelity Life AIA ANZ Asteron Lif…" at bounding box center [214, 84] width 337 height 106
click at [351, 155] on button "Add" at bounding box center [363, 157] width 58 height 15
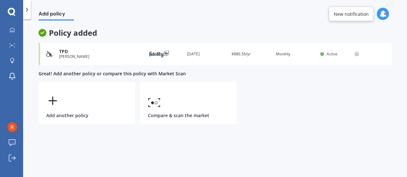
scroll to position [0, 0]
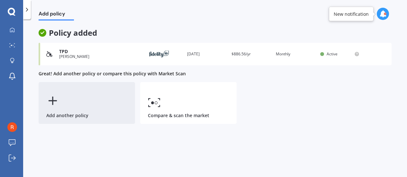
click at [54, 103] on icon at bounding box center [52, 100] width 13 height 13
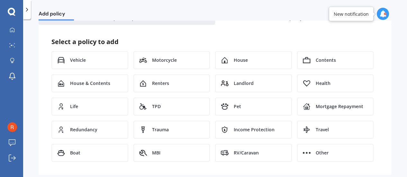
scroll to position [42, 0]
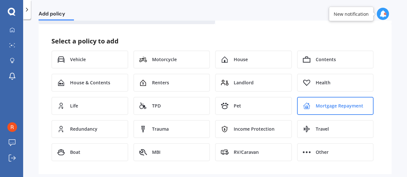
click at [312, 107] on div "Mortgage Repayment" at bounding box center [335, 106] width 77 height 18
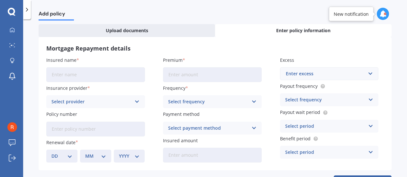
click at [95, 75] on input "Insured name" at bounding box center [95, 74] width 99 height 15
type input "[PERSON_NAME]"
click at [91, 103] on div "Select provider" at bounding box center [91, 101] width 80 height 7
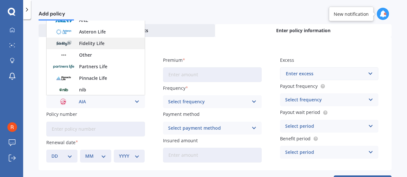
click at [94, 41] on span "Fidelity Life" at bounding box center [91, 43] width 25 height 4
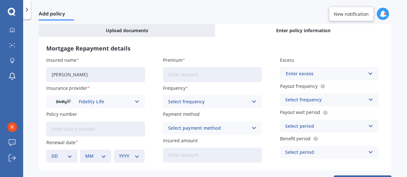
click at [84, 126] on input "Policy number" at bounding box center [95, 128] width 99 height 15
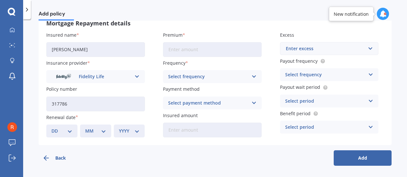
type input "317786"
click at [66, 129] on select "DD 01 02 03 04 05 06 07 08 09 10 11 12 13 14 15 16 17 18 19 20 21 22 23 24 25 2…" at bounding box center [61, 130] width 21 height 7
select select "16"
click at [51, 127] on select "DD 01 02 03 04 05 06 07 08 09 10 11 12 13 14 15 16 17 18 19 20 21 22 23 24 25 2…" at bounding box center [61, 130] width 21 height 7
click at [94, 130] on select "MM 01 02 03 04 05 06 07 08 09 10 11 12" at bounding box center [95, 130] width 21 height 7
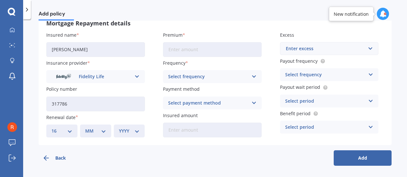
select select "11"
click at [85, 127] on select "MM 01 02 03 04 05 06 07 08 09 10 11 12" at bounding box center [95, 130] width 21 height 7
click at [121, 129] on select "YYYY 2027 2026 2025 2024 2023 2022 2021 2020 2019 2018 2017 2016 2015 2014 2013…" at bounding box center [129, 130] width 21 height 7
click at [119, 127] on select "YYYY 2027 2026 2025 2024 2023 2022 2021 2020 2019 2018 2017 2016 2015 2014 2013…" at bounding box center [129, 130] width 21 height 7
click at [122, 128] on select "YYYY 2027 2026 2025 2024 2023 2022 2021 2020 2019 2018 2017 2016 2015 2014 2013…" at bounding box center [129, 130] width 21 height 7
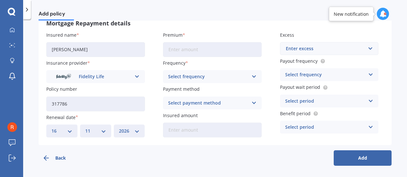
select select "2025"
click at [119, 127] on select "YYYY 2027 2026 2025 2024 2023 2022 2021 2020 2019 2018 2017 2016 2015 2014 2013…" at bounding box center [129, 130] width 21 height 7
click at [180, 49] on input "Premium" at bounding box center [212, 49] width 99 height 15
type input "$148.63"
click at [210, 74] on div "Select frequency" at bounding box center [208, 76] width 80 height 7
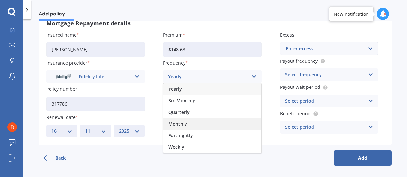
click at [186, 125] on div "Monthly" at bounding box center [212, 124] width 98 height 12
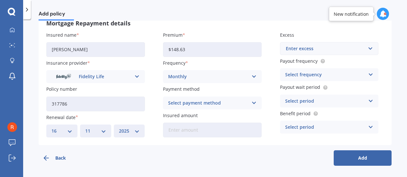
click at [204, 102] on div "Select payment method" at bounding box center [208, 102] width 80 height 7
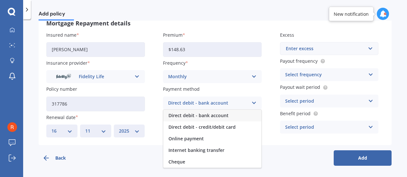
click at [195, 115] on span "Direct debit - bank account" at bounding box center [198, 115] width 60 height 4
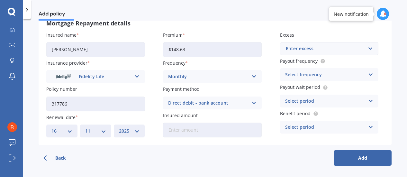
click at [193, 130] on input "Insured amount" at bounding box center [212, 129] width 99 height 15
click at [367, 49] on input "text" at bounding box center [327, 48] width 93 height 12
click at [382, 45] on div "Mortgage Repayment details Insured name [PERSON_NAME] Insurance provider Fideli…" at bounding box center [215, 78] width 353 height 133
click at [334, 73] on div "Select frequency" at bounding box center [325, 74] width 80 height 7
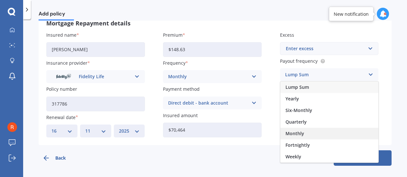
click at [308, 129] on div "Monthly" at bounding box center [329, 134] width 98 height 12
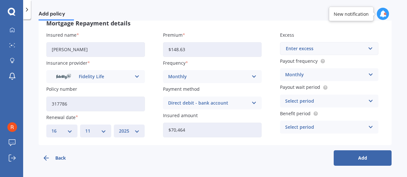
click at [327, 98] on div "Select period" at bounding box center [325, 100] width 80 height 7
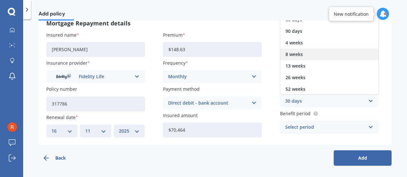
click at [306, 55] on div "8 weeks" at bounding box center [329, 55] width 98 height 12
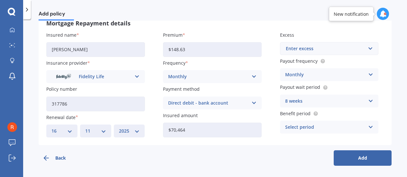
click at [302, 126] on div "Select period" at bounding box center [325, 126] width 80 height 7
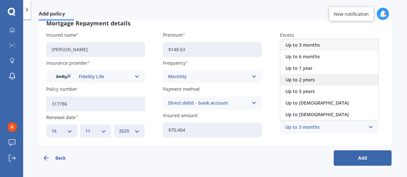
click at [304, 78] on span "Up to 2 years" at bounding box center [299, 79] width 29 height 4
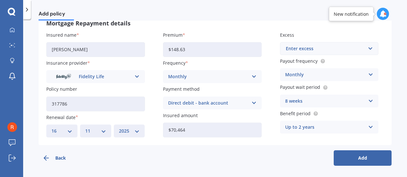
drag, startPoint x: 188, startPoint y: 129, endPoint x: 154, endPoint y: 130, distance: 33.8
click at [154, 130] on div "Insured name [PERSON_NAME] Insurance provider Fidelity Life AIA ANZ Asteron Lif…" at bounding box center [214, 84] width 337 height 106
type input "$2,936"
click at [348, 160] on button "Add" at bounding box center [363, 157] width 58 height 15
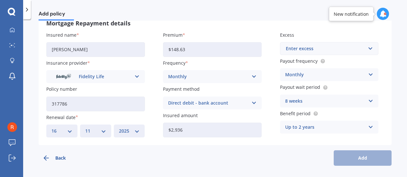
scroll to position [0, 0]
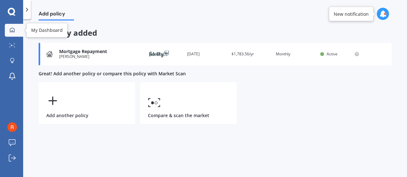
click at [17, 31] on div at bounding box center [12, 30] width 10 height 6
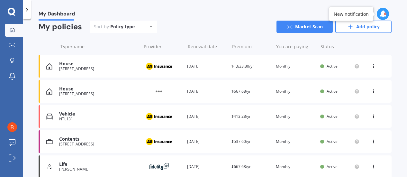
scroll to position [61, 0]
click at [201, 88] on div "Renewal date [DATE]" at bounding box center [206, 91] width 39 height 6
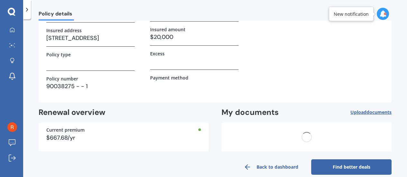
click at [201, 88] on h3 at bounding box center [194, 85] width 88 height 10
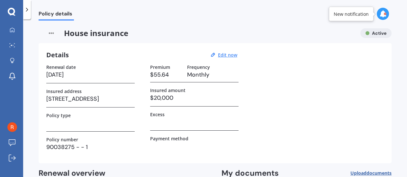
scroll to position [0, 0]
click at [230, 54] on u "Edit now" at bounding box center [227, 55] width 19 height 6
select select "08"
select select "04"
select select "2027"
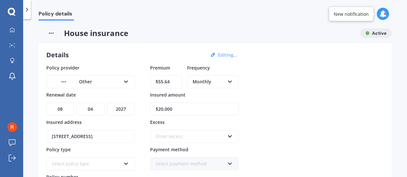
click at [122, 79] on div "Other AA AMI AMP ANZ ASB Ando BNZ Co-Operative Bank FMG Initio Kiwibank Lantern…" at bounding box center [90, 81] width 88 height 13
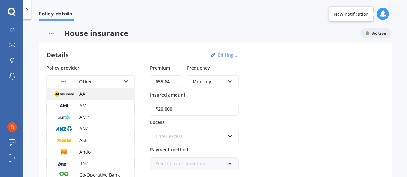
click at [83, 91] on span "AA" at bounding box center [82, 94] width 6 height 6
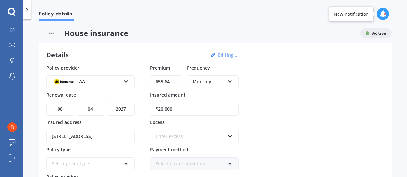
click at [89, 136] on input "[STREET_ADDRESS]" at bounding box center [90, 136] width 88 height 13
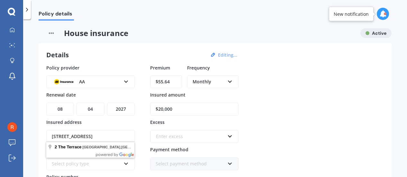
scroll to position [0, 14]
drag, startPoint x: 48, startPoint y: 135, endPoint x: 146, endPoint y: 133, distance: 97.7
click at [146, 133] on div "Policy provider AA AA AMI AMP ANZ ASB Ando BNZ Co-Operative Bank FMG Initio Kiw…" at bounding box center [214, 130] width 337 height 133
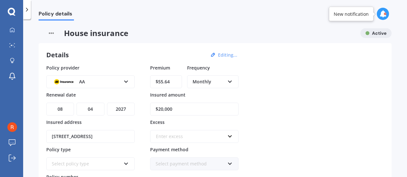
type input "[STREET_ADDRESS]"
click at [122, 109] on select "YYYY 2027 2026 2025 2024 2023 2022 2021 2020 2019 2018 2017 2016 2015 2014 2013…" at bounding box center [121, 109] width 28 height 13
select select "2026"
click at [107, 103] on select "YYYY 2027 2026 2025 2024 2023 2022 2021 2020 2019 2018 2017 2016 2015 2014 2013…" at bounding box center [121, 109] width 28 height 13
click at [94, 106] on select "MM 01 02 03 04 05 06 07 08 09 10 11 12" at bounding box center [90, 109] width 28 height 13
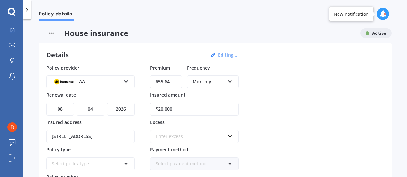
select select "09"
click at [76, 103] on select "MM 01 02 03 04 05 06 07 08 09 10 11 12" at bounding box center [90, 109] width 28 height 13
click at [64, 109] on select "DD 01 02 03 04 05 06 07 08 09 10 11 12 13 14 15 16 17 18 19 20 21 22 23 24 25 2…" at bounding box center [60, 109] width 28 height 13
select select "23"
click at [46, 103] on select "DD 01 02 03 04 05 06 07 08 09 10 11 12 13 14 15 16 17 18 19 20 21 22 23 24 25 2…" at bounding box center [60, 109] width 28 height 13
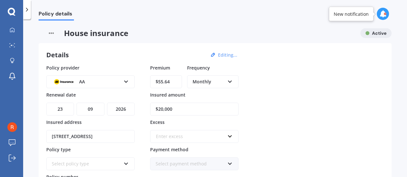
click at [121, 109] on select "YYYY 2027 2026 2025 2024 2023 2022 2021 2020 2019 2018 2017 2016 2015 2014 2013…" at bounding box center [121, 109] width 28 height 13
select select "2025"
click at [107, 103] on select "YYYY 2027 2026 2025 2024 2023 2022 2021 2020 2019 2018 2017 2016 2015 2014 2013…" at bounding box center [121, 109] width 28 height 13
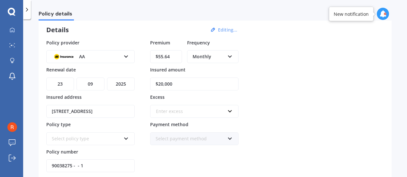
scroll to position [29, 0]
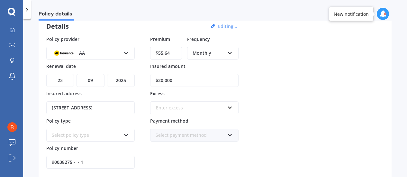
drag, startPoint x: 177, startPoint y: 79, endPoint x: 146, endPoint y: 82, distance: 31.0
click at [146, 82] on div "Policy provider AA AA AMI AMP ANZ ASB Ando BNZ Co-Operative Bank FMG Initio Kiw…" at bounding box center [214, 102] width 337 height 133
type input "$315,000"
click at [218, 104] on div "Enter excess" at bounding box center [190, 107] width 69 height 7
click at [268, 84] on div "Policy provider AA AA AMI AMP ANZ ASB Ando BNZ Co-Operative Bank FMG Initio Kiw…" at bounding box center [214, 102] width 337 height 133
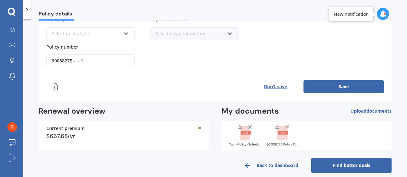
scroll to position [130, 0]
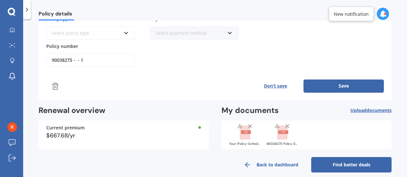
click at [268, 84] on button "Don’t save" at bounding box center [275, 85] width 56 height 13
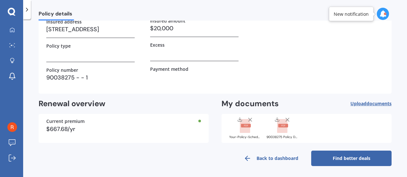
click at [249, 120] on line at bounding box center [249, 119] width 3 height 3
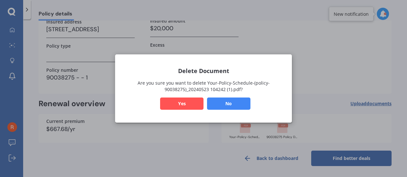
click at [193, 103] on button "Yes" at bounding box center [181, 103] width 43 height 12
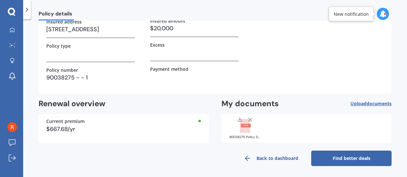
click at [249, 119] on line at bounding box center [249, 119] width 3 height 3
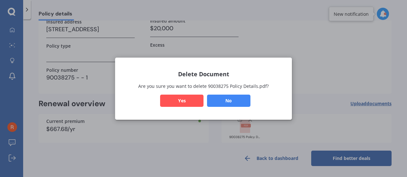
click at [191, 97] on button "Yes" at bounding box center [181, 100] width 43 height 12
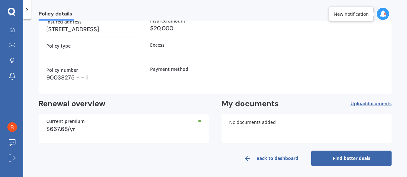
click at [273, 158] on link "Back to dashboard" at bounding box center [271, 157] width 80 height 15
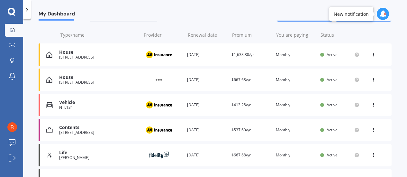
scroll to position [75, 0]
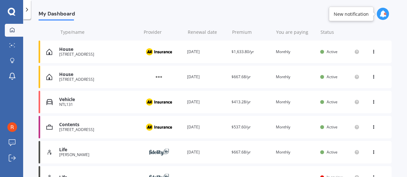
click at [371, 76] on icon at bounding box center [373, 76] width 4 height 4
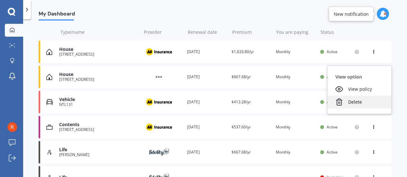
click at [357, 105] on div "Delete" at bounding box center [360, 101] width 64 height 13
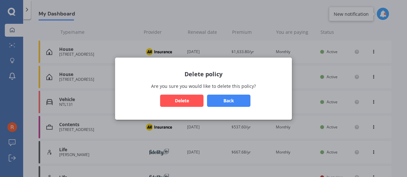
click at [194, 97] on button "Delete" at bounding box center [181, 100] width 43 height 12
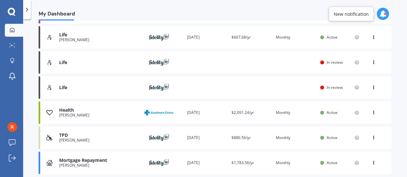
scroll to position [165, 0]
click at [371, 59] on icon at bounding box center [373, 61] width 4 height 4
click at [295, 59] on div "Life Provider Renewal date Premium You are paying Status In review View option …" at bounding box center [215, 62] width 353 height 22
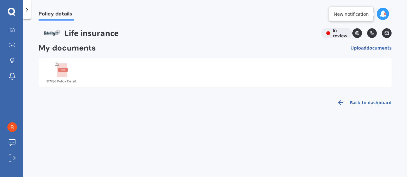
click at [88, 67] on div "317786 Policy Details.pdf" at bounding box center [215, 72] width 353 height 29
click at [14, 27] on icon at bounding box center [12, 29] width 5 height 5
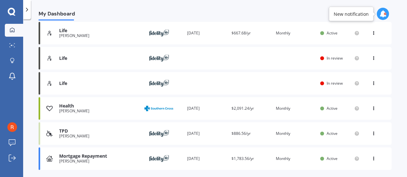
scroll to position [169, 0]
click at [196, 134] on div "Renewal date [DATE]" at bounding box center [206, 133] width 39 height 6
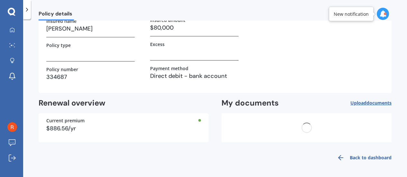
scroll to position [0, 0]
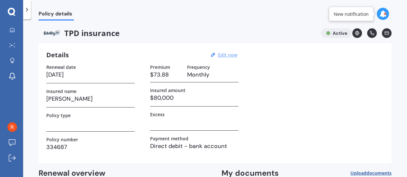
click at [226, 57] on u "Edit now" at bounding box center [227, 55] width 19 height 6
select select "16"
select select "12"
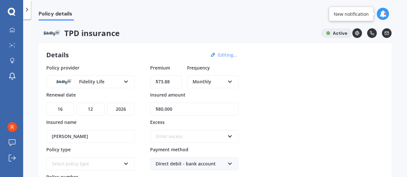
click at [118, 111] on select "YYYY 2027 2026 2025 2024 2023 2022 2021 2020 2019 2018 2017 2016 2015 2014 2013…" at bounding box center [121, 109] width 28 height 13
select select "2025"
click at [107, 103] on select "YYYY 2027 2026 2025 2024 2023 2022 2021 2020 2019 2018 2017 2016 2015 2014 2013…" at bounding box center [121, 109] width 28 height 13
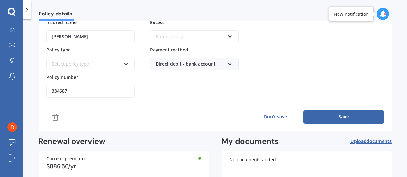
click at [332, 115] on button "Save" at bounding box center [343, 116] width 80 height 13
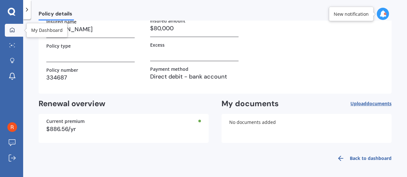
click at [16, 29] on div at bounding box center [12, 30] width 10 height 6
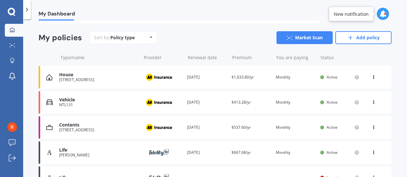
scroll to position [55, 0]
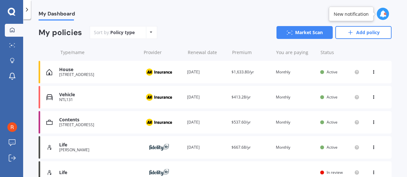
click at [200, 72] on div "Renewal date [DATE]" at bounding box center [206, 72] width 39 height 6
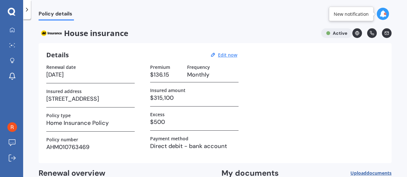
scroll to position [0, 0]
click at [231, 59] on div "Details Edit now" at bounding box center [142, 55] width 193 height 8
click at [231, 56] on u "Edit now" at bounding box center [227, 55] width 19 height 6
select select "23"
select select "09"
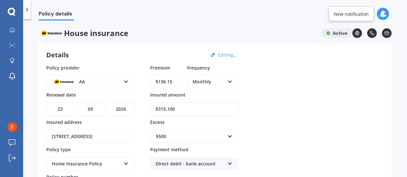
click at [121, 110] on select "YYYY 2027 2026 2025 2024 2023 2022 2021 2020 2019 2018 2017 2016 2015 2014 2013…" at bounding box center [121, 109] width 28 height 13
select select "2025"
click at [107, 103] on select "YYYY 2027 2026 2025 2024 2023 2022 2021 2020 2019 2018 2017 2016 2015 2014 2013…" at bounding box center [121, 109] width 28 height 13
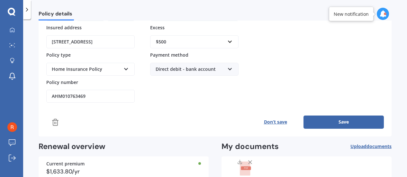
click at [339, 120] on button "Save" at bounding box center [343, 121] width 80 height 13
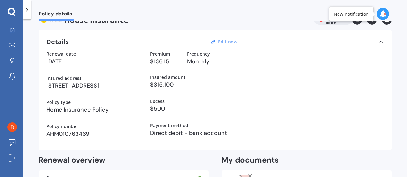
scroll to position [11, 0]
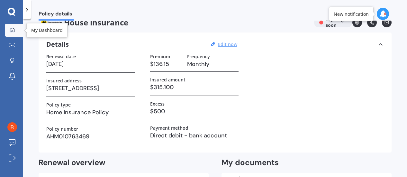
click at [13, 29] on icon at bounding box center [12, 29] width 4 height 4
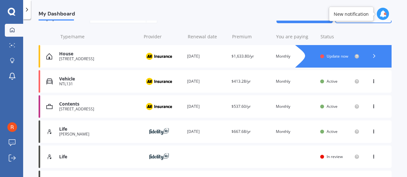
scroll to position [70, 0]
click at [393, 69] on div "My Dashboard Overview TOTAL NUMBER OF POLICIES 9 NEXT POLICY RENEWING [DATE] fo…" at bounding box center [215, 99] width 384 height 157
click at [339, 56] on span "Update now" at bounding box center [338, 55] width 22 height 5
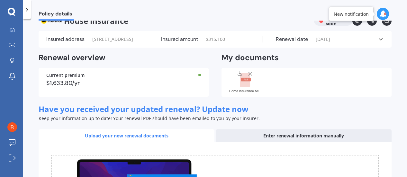
scroll to position [0, 0]
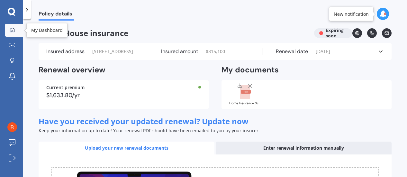
click at [16, 31] on div at bounding box center [12, 30] width 10 height 6
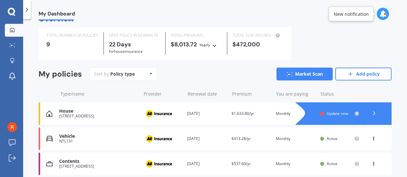
scroll to position [12, 0]
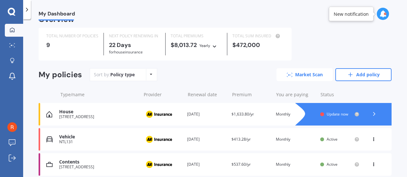
click at [287, 73] on icon at bounding box center [290, 75] width 6 height 4
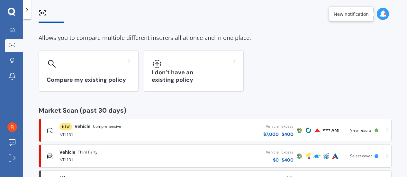
scroll to position [0, 0]
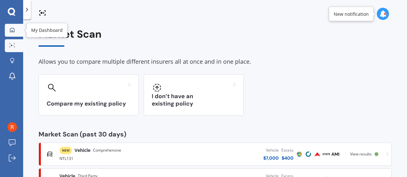
click at [13, 26] on link "My Dashboard" at bounding box center [14, 30] width 18 height 13
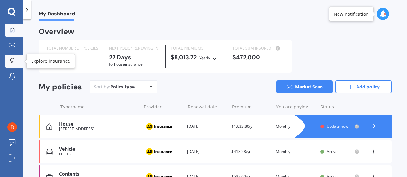
click at [11, 63] on div at bounding box center [12, 61] width 10 height 6
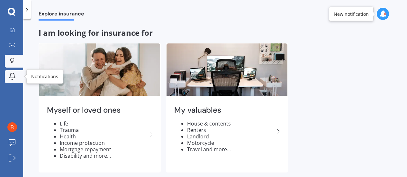
click at [11, 75] on icon at bounding box center [12, 76] width 8 height 8
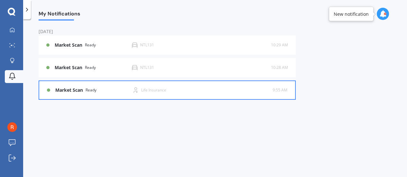
click at [74, 88] on b "Market Scan" at bounding box center [70, 89] width 30 height 5
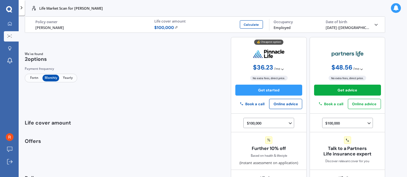
click at [169, 26] on span "$ 100,000" at bounding box center [166, 27] width 24 height 6
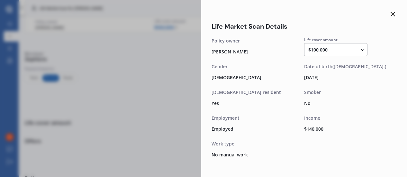
click at [362, 50] on polyline at bounding box center [362, 50] width 3 height 2
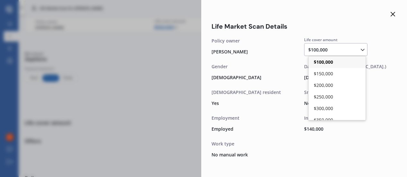
click at [347, 49] on div "$100,000 $100,000 $150,000 $200,000 $250,000 $300,000 $350,000 $400,000 $500,00…" at bounding box center [337, 50] width 58 height 8
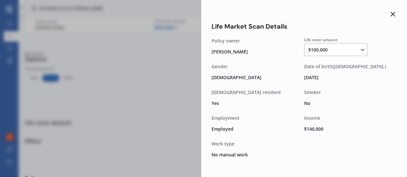
click at [392, 13] on line at bounding box center [393, 14] width 4 height 4
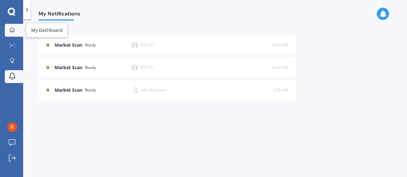
click at [12, 28] on icon at bounding box center [12, 29] width 5 height 5
